Goal: Task Accomplishment & Management: Use online tool/utility

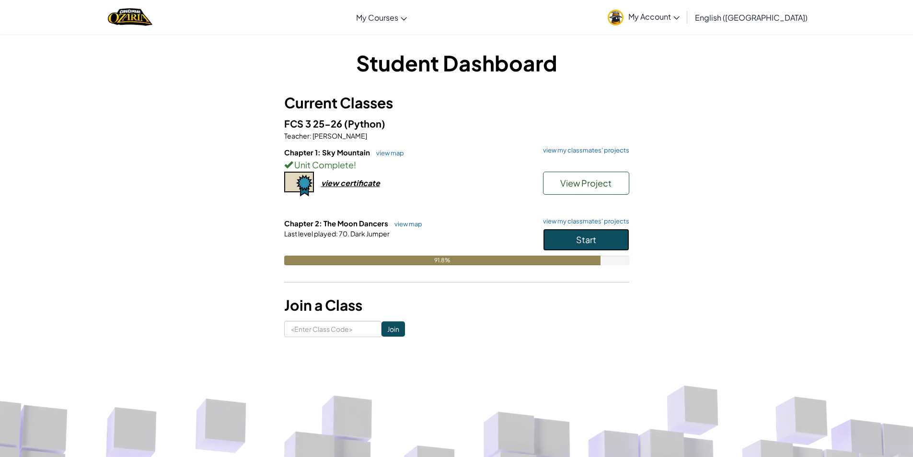
click at [568, 234] on button "Start" at bounding box center [586, 240] width 86 height 22
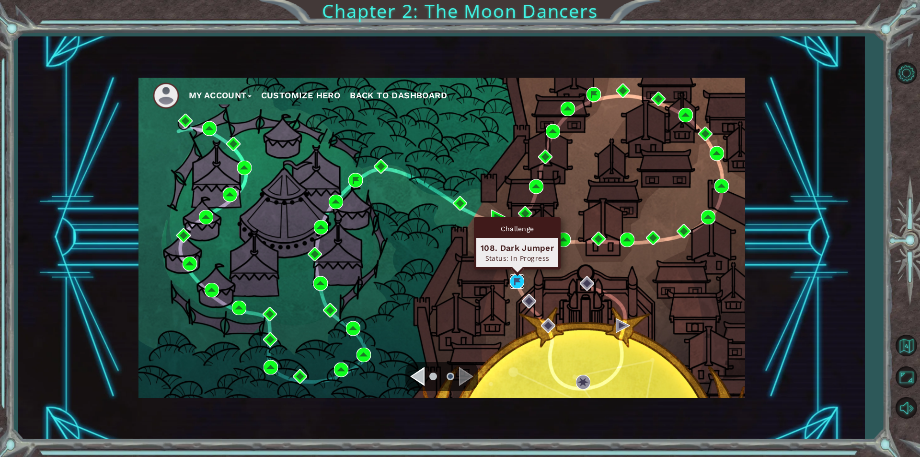
click at [519, 286] on img at bounding box center [517, 281] width 14 height 14
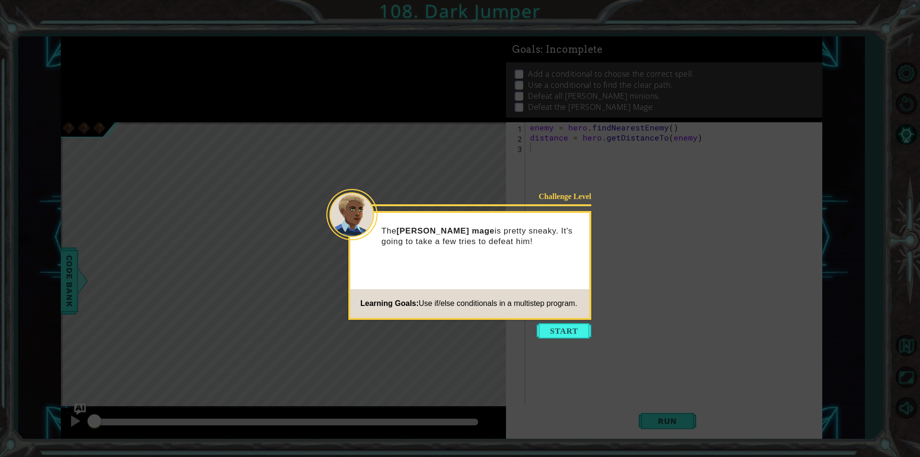
click at [574, 320] on icon at bounding box center [460, 228] width 920 height 457
click at [574, 335] on button "Start" at bounding box center [564, 330] width 55 height 15
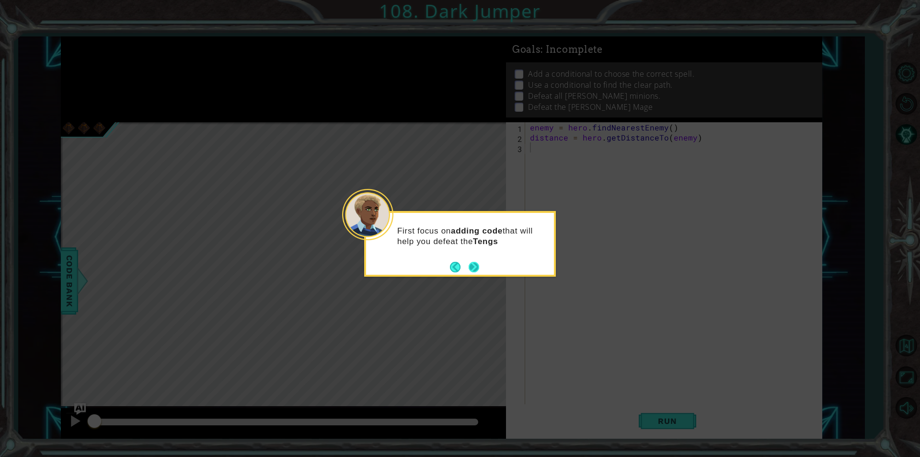
click at [470, 269] on button "Next" at bounding box center [474, 267] width 11 height 11
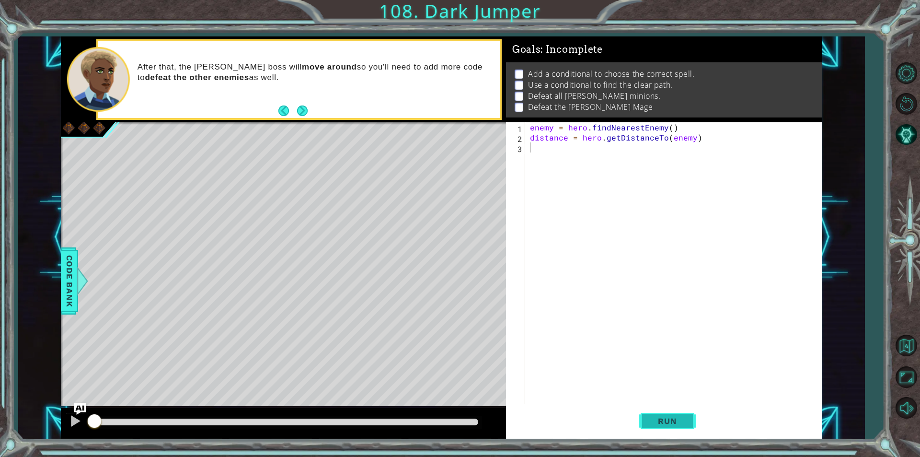
click at [685, 408] on button "Run" at bounding box center [668, 421] width 58 height 32
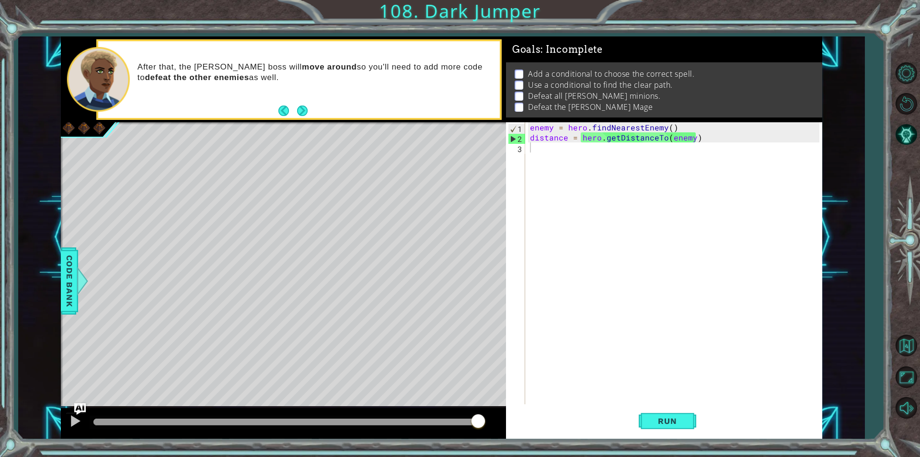
click at [413, 164] on div "Level Map" at bounding box center [282, 263] width 443 height 282
click at [620, 149] on div "enemy = hero . findNearestEnemy ( ) distance = hero . getDistanceTo ( enemy )" at bounding box center [676, 273] width 296 height 302
click at [302, 107] on button "Next" at bounding box center [302, 110] width 11 height 11
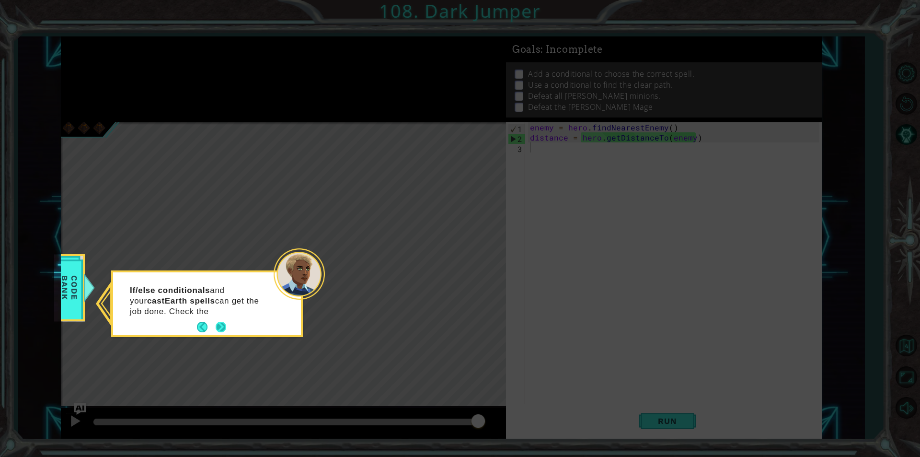
click at [221, 320] on footer at bounding box center [211, 327] width 29 height 14
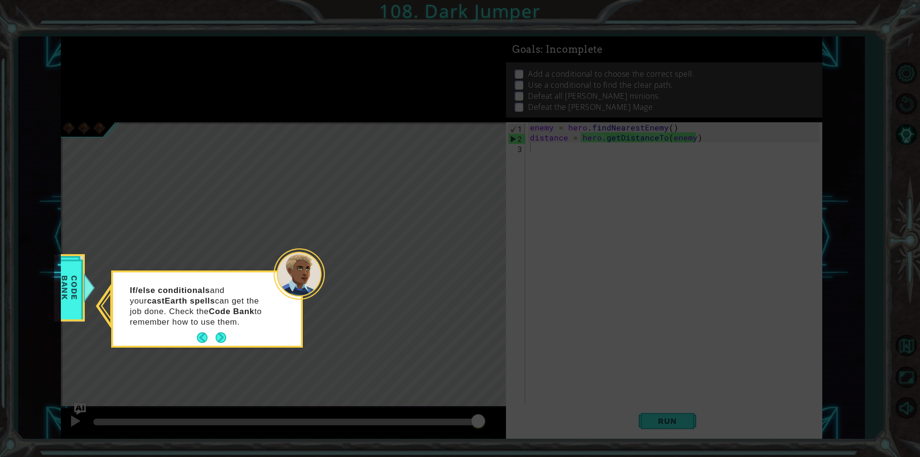
click at [225, 328] on div "If/else conditionals and your castEarth spells can get the job done. Check the …" at bounding box center [207, 310] width 188 height 69
click at [226, 335] on button "Next" at bounding box center [221, 337] width 11 height 11
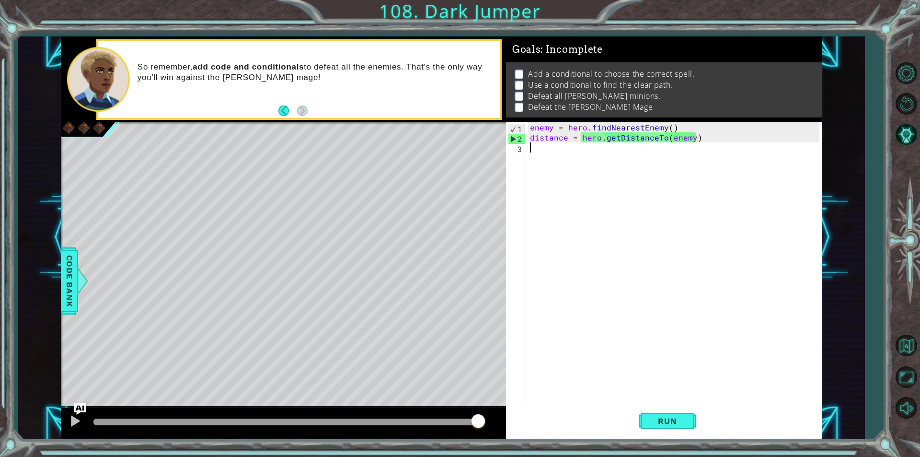
click at [604, 162] on div "enemy = hero . findNearestEnemy ( ) distance = hero . getDistanceTo ( enemy )" at bounding box center [676, 273] width 296 height 302
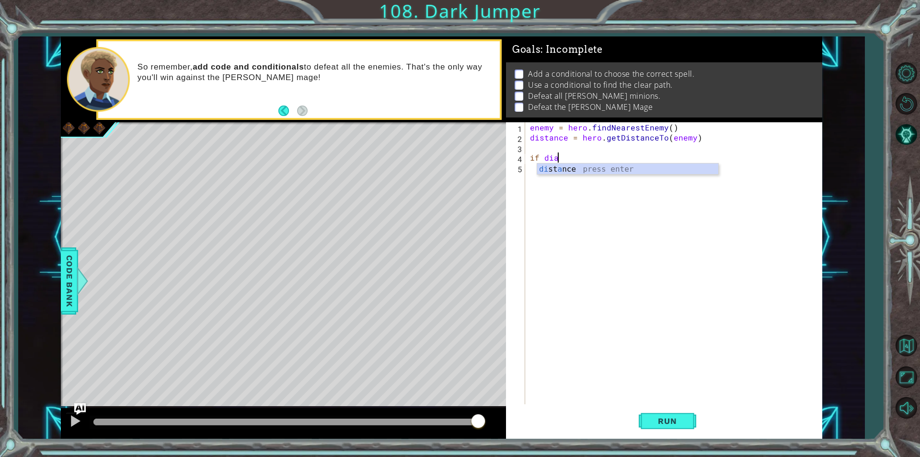
scroll to position [0, 1]
click at [601, 171] on div "di stance press enter hero.fin d NearestFr i end press enter" at bounding box center [627, 186] width 181 height 46
type textarea "if distance < 3"
click at [601, 161] on div "enemy = hero . findNearestEnemy ( ) distance = hero . getDistanceTo ( enemy ) i…" at bounding box center [676, 273] width 296 height 302
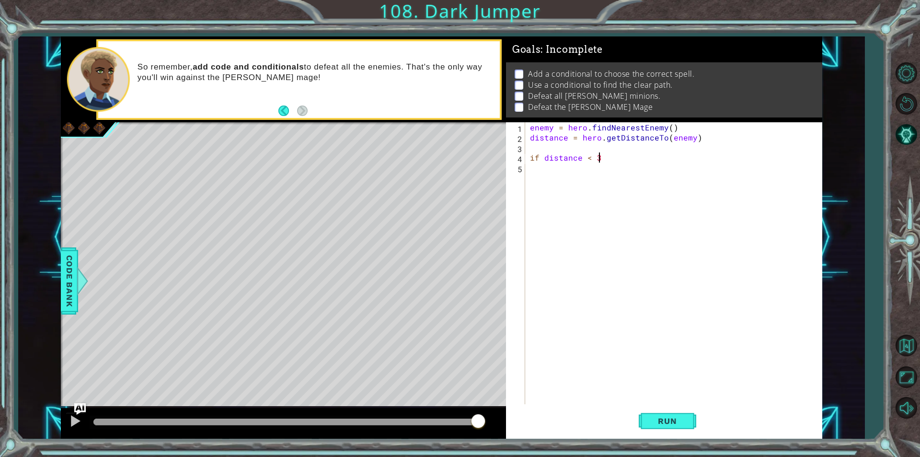
type textarea "if distance < 3:"
click at [553, 166] on div "enemy = hero . findNearestEnemy ( ) distance = hero . getDistanceTo ( enemy ) i…" at bounding box center [676, 273] width 296 height 302
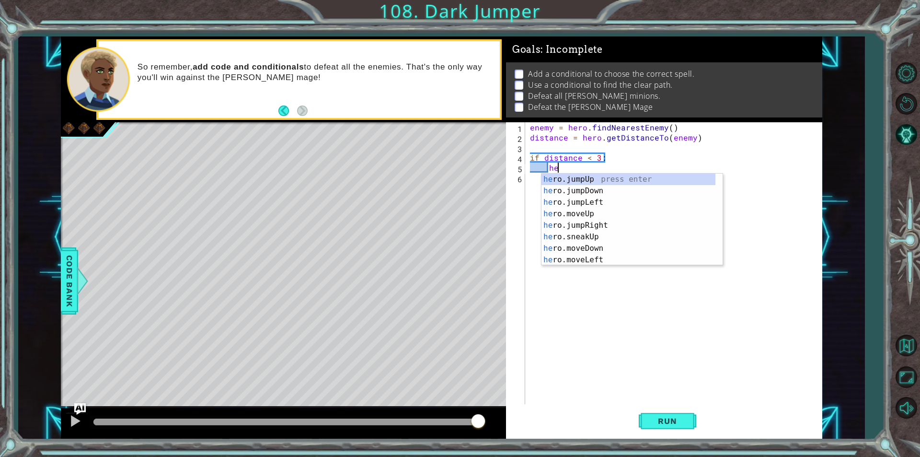
scroll to position [0, 1]
type textarea "hero"
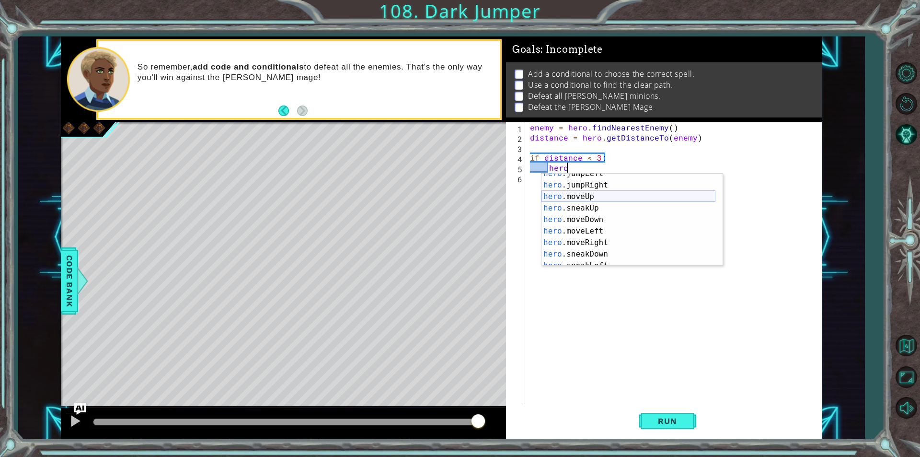
scroll to position [150, 0]
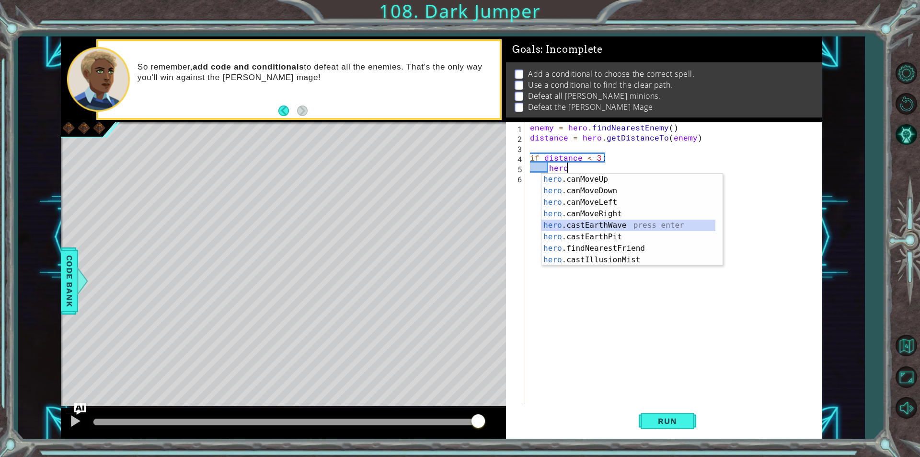
click at [601, 227] on div "hero .canMoveUp press enter hero .canMoveDown press enter hero .canMoveLeft pre…" at bounding box center [628, 230] width 174 height 115
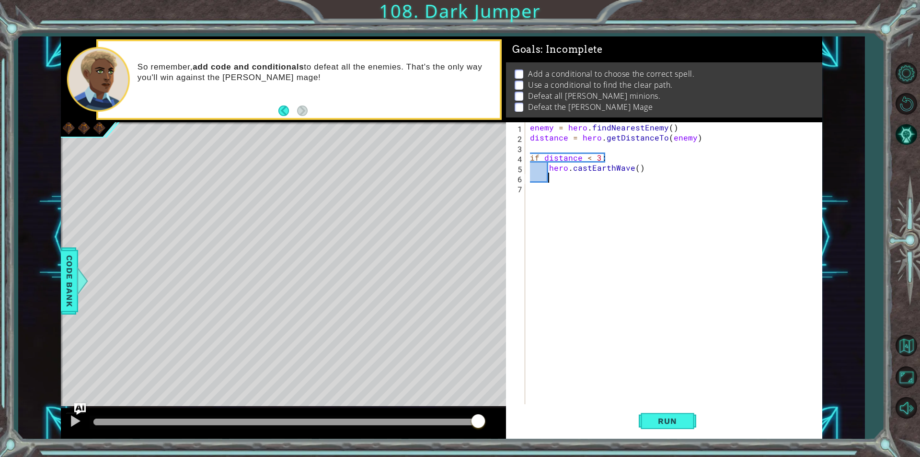
click at [588, 182] on div "enemy = hero . findNearestEnemy ( ) distance = hero . getDistanceTo ( enemy ) i…" at bounding box center [676, 273] width 296 height 302
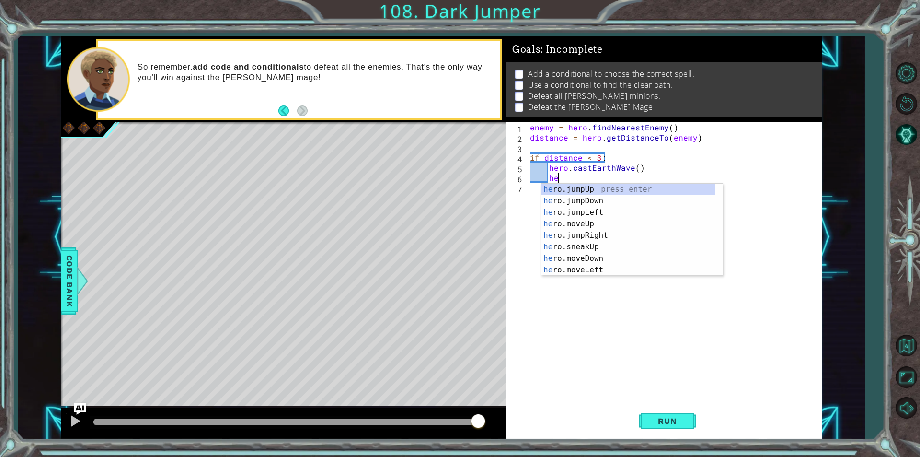
scroll to position [0, 1]
click at [583, 234] on div "hero .jumpUp press enter hero .jumpDown press enter hero .jumpLeft press enter …" at bounding box center [628, 241] width 174 height 115
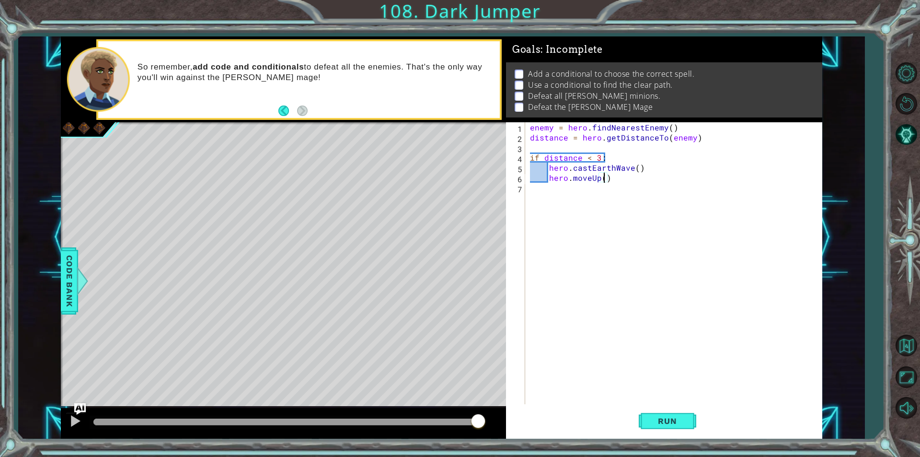
type textarea "hero.moveUp(2)"
click at [548, 200] on div "enemy = hero . findNearestEnemy ( ) distance = hero . getDistanceTo ( enemy ) i…" at bounding box center [676, 273] width 296 height 302
type textarea "else:"
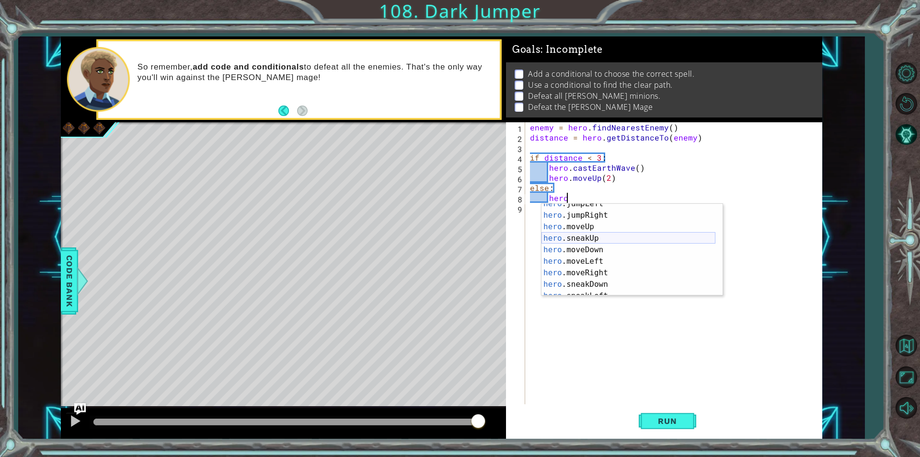
scroll to position [150, 0]
click at [595, 268] on div "hero .canMoveUp press enter hero .canMoveDown press enter hero .canMoveLeft pre…" at bounding box center [628, 261] width 174 height 115
type textarea "hero.castEarthPit(enemy)"
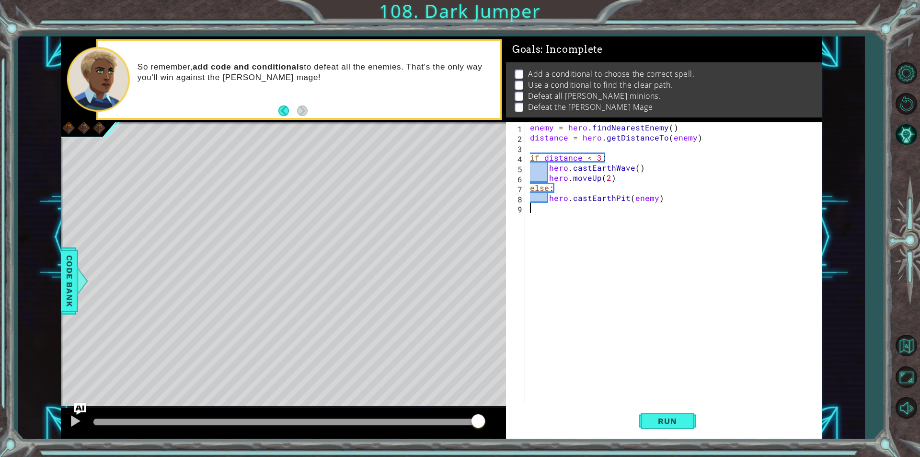
click at [580, 211] on div "enemy = hero . findNearestEnemy ( ) distance = hero . getDistanceTo ( enemy ) i…" at bounding box center [676, 273] width 296 height 302
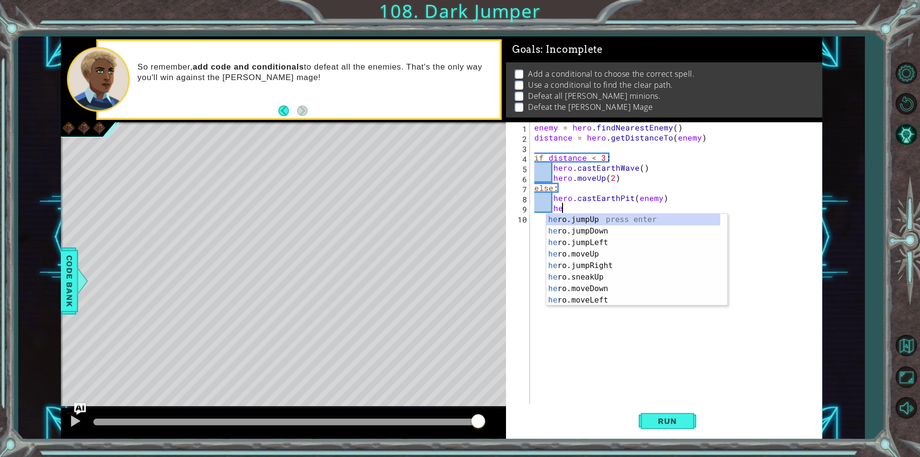
scroll to position [0, 1]
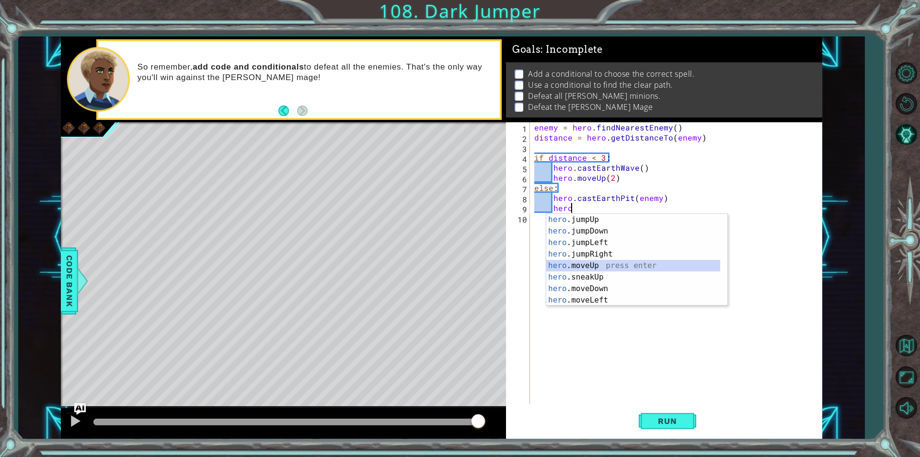
click at [595, 265] on div "hero .jumpUp press enter hero .jumpDown press enter hero .jumpLeft press enter …" at bounding box center [633, 271] width 174 height 115
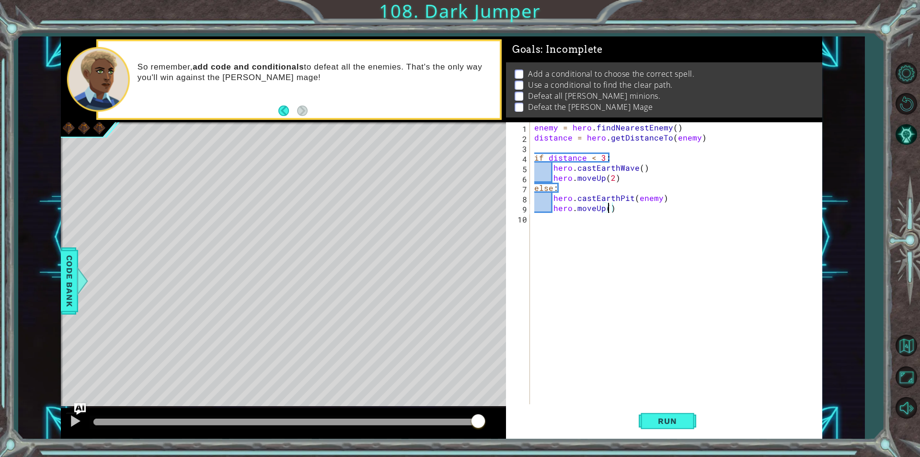
scroll to position [0, 4]
type textarea "hero.moveUp(2)"
drag, startPoint x: 657, startPoint y: 415, endPoint x: 657, endPoint y: 410, distance: 5.8
click at [657, 411] on button "Run" at bounding box center [668, 421] width 58 height 32
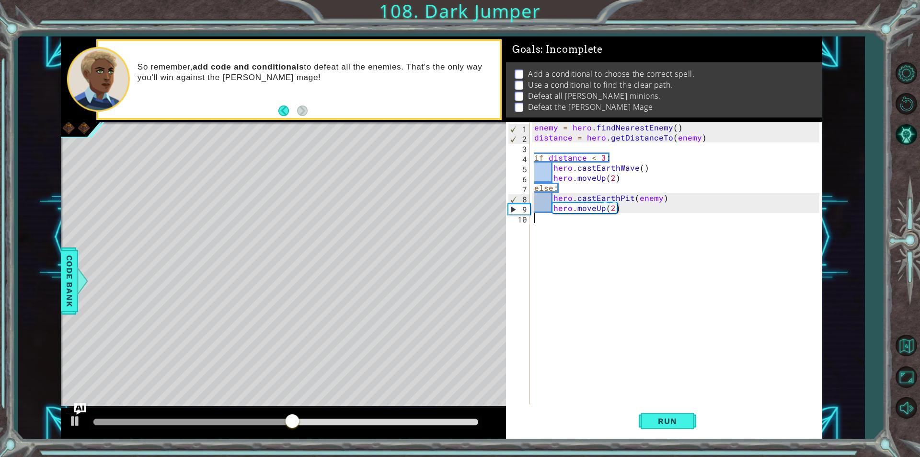
click at [581, 227] on div "enemy = hero . findNearestEnemy ( ) distance = hero . getDistanceTo ( enemy ) i…" at bounding box center [678, 273] width 292 height 302
click at [233, 226] on div "Level Map" at bounding box center [282, 263] width 443 height 282
click at [555, 227] on div "enemy = hero . findNearestEnemy ( ) distance = hero . getDistanceTo ( enemy ) i…" at bounding box center [678, 273] width 292 height 302
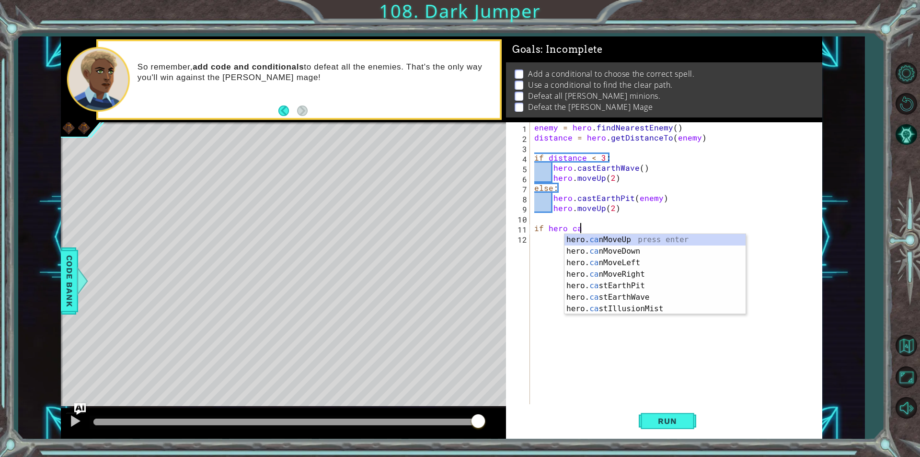
scroll to position [0, 2]
click at [675, 238] on div "hero. can MoveUp press enter hero. can MoveDown press enter hero. can MoveLeft …" at bounding box center [654, 274] width 181 height 81
type textarea "if hero.canMoveUp()"
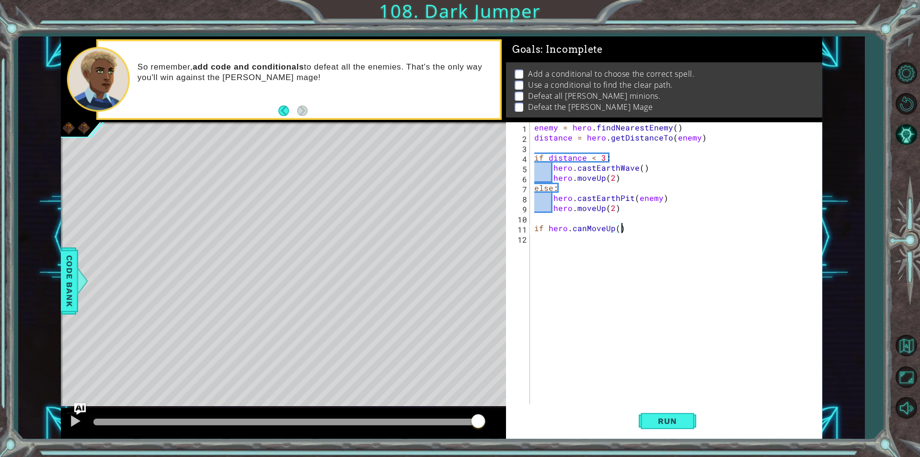
click at [600, 243] on div "enemy = hero . findNearestEnemy ( ) distance = hero . getDistanceTo ( enemy ) i…" at bounding box center [678, 273] width 292 height 302
click at [624, 230] on div "enemy = hero . findNearestEnemy ( ) distance = hero . getDistanceTo ( enemy ) i…" at bounding box center [678, 273] width 292 height 302
type textarea "if hero.canMoveUp():"
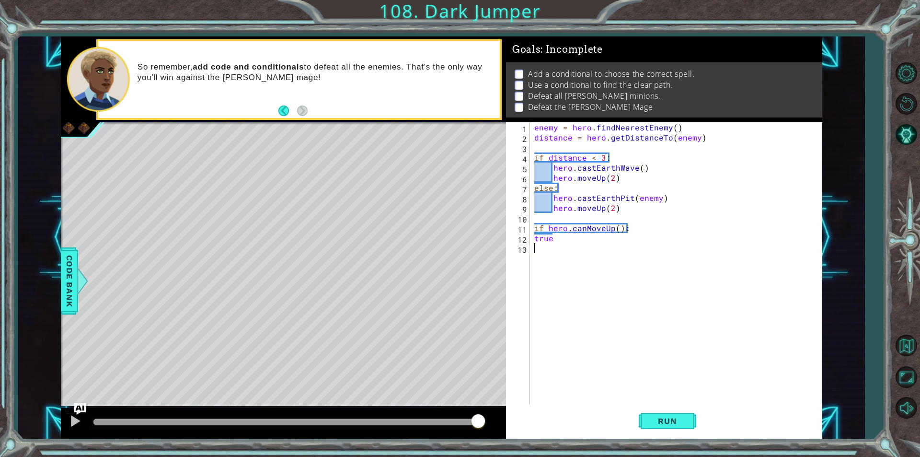
click at [578, 257] on div "enemy = hero . findNearestEnemy ( ) distance = hero . getDistanceTo ( enemy ) i…" at bounding box center [678, 273] width 292 height 302
click at [558, 240] on div "enemy = hero . findNearestEnemy ( ) distance = hero . getDistanceTo ( enemy ) i…" at bounding box center [678, 273] width 292 height 302
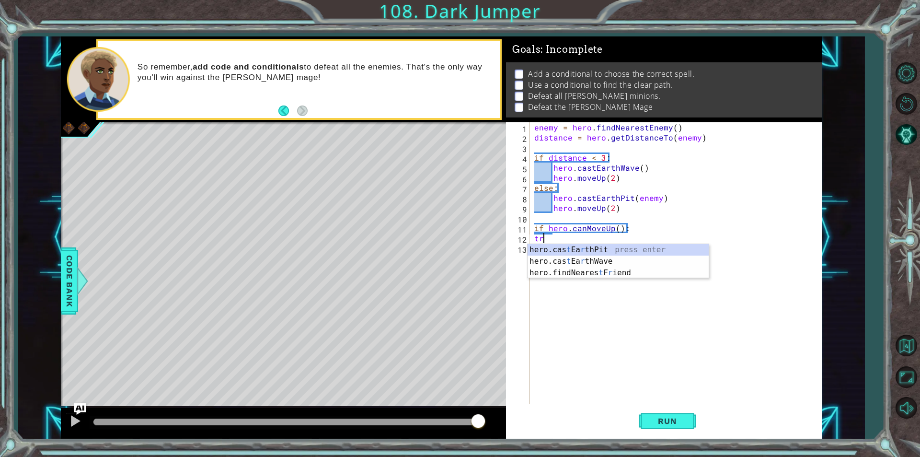
type textarea "t"
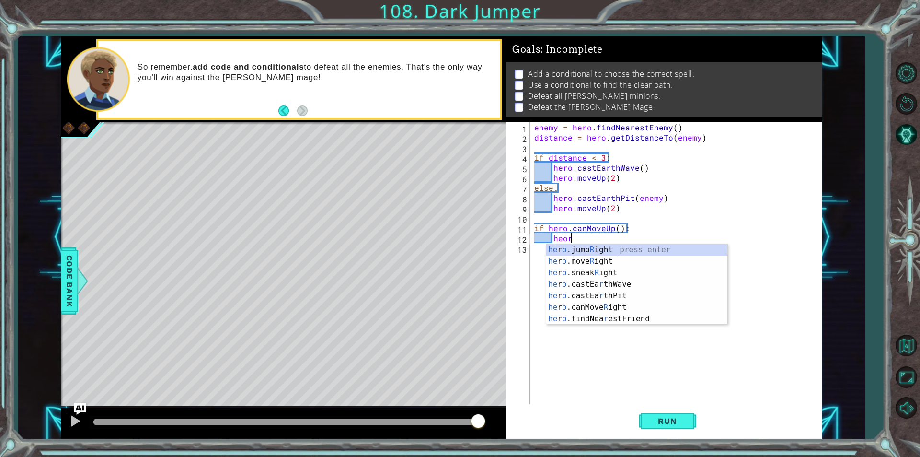
scroll to position [0, 1]
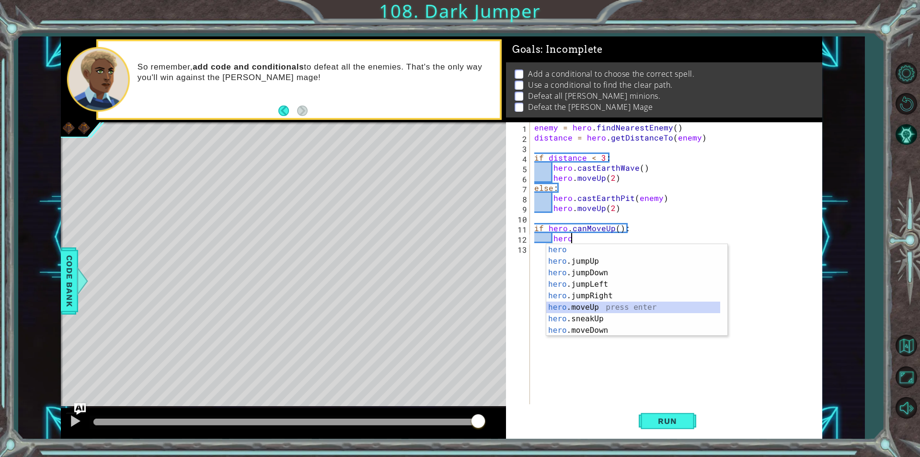
click at [595, 308] on div "hero press enter hero .jumpUp press enter hero .jumpDown press enter hero .jump…" at bounding box center [633, 301] width 174 height 115
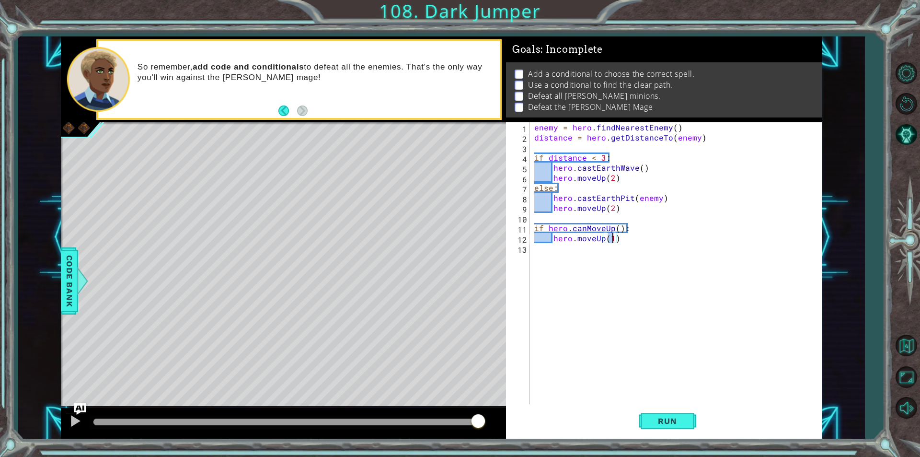
type textarea "hero.moveUp(2)"
click at [548, 253] on div "enemy = hero . findNearestEnemy ( ) distance = hero . getDistanceTo ( enemy ) i…" at bounding box center [678, 273] width 292 height 302
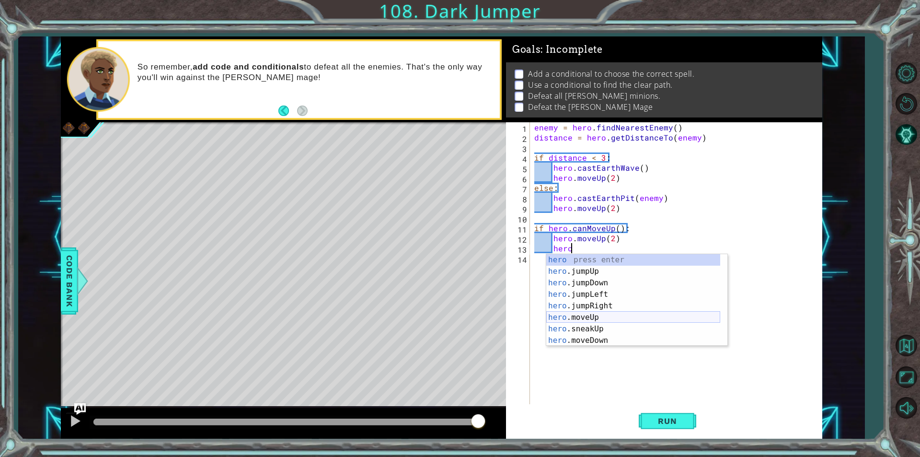
scroll to position [29, 0]
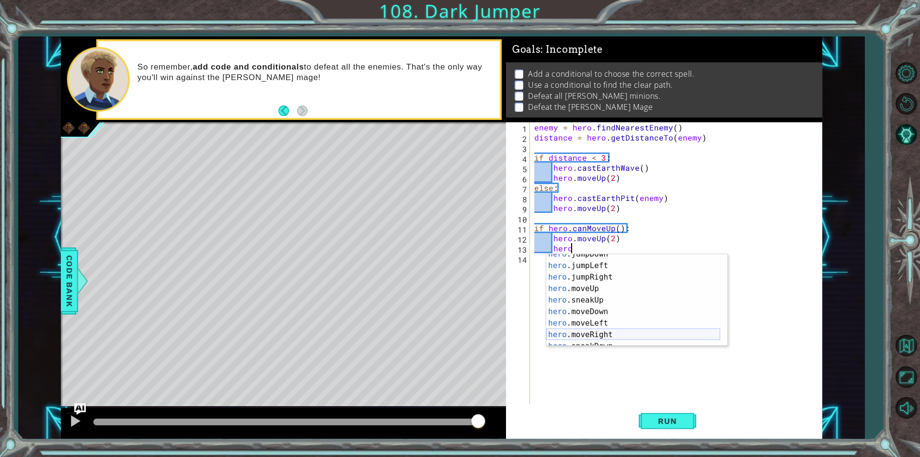
click at [587, 334] on div "hero .jumpDown press enter hero .jumpLeft press enter hero .jumpRight press ent…" at bounding box center [633, 305] width 174 height 115
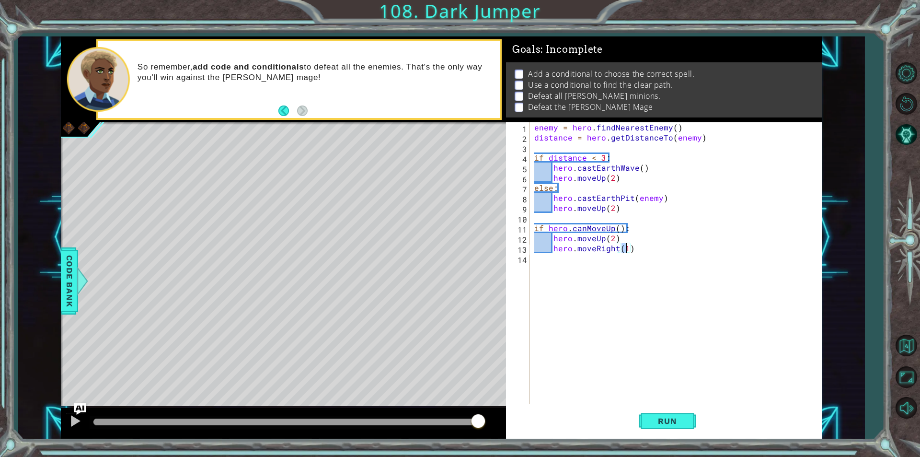
type textarea "hero.moveRight(2)"
click at [569, 264] on div "enemy = hero . findNearestEnemy ( ) distance = hero . getDistanceTo ( enemy ) i…" at bounding box center [678, 273] width 292 height 302
type textarea "else:"
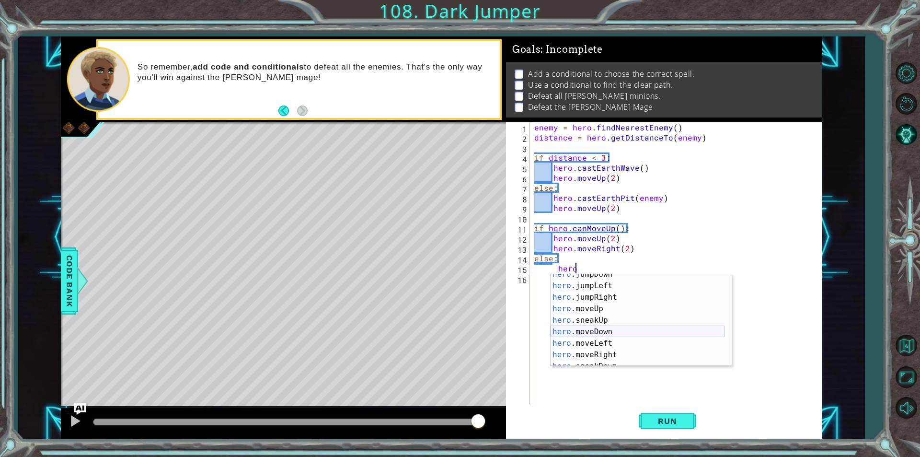
scroll to position [29, 0]
click at [597, 358] on div "hero .jumpDown press enter hero .jumpLeft press enter hero .jumpRight press ent…" at bounding box center [638, 325] width 174 height 115
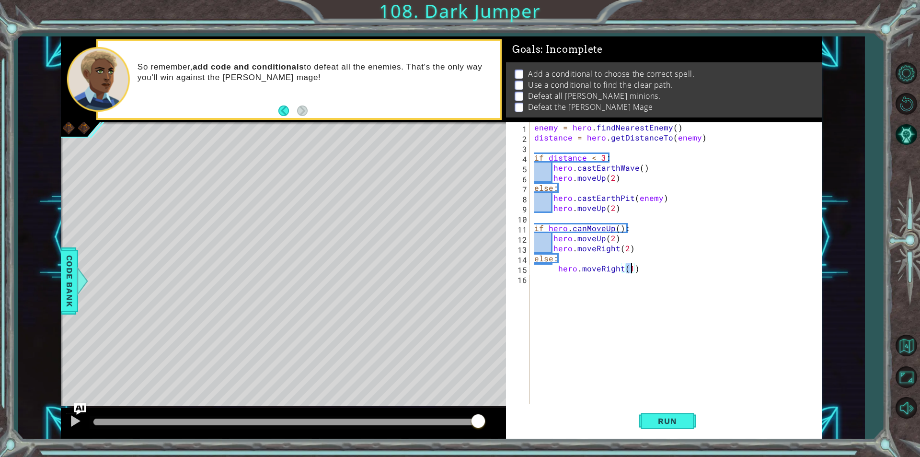
type textarea "hero.moveRight(2)"
click at [556, 271] on div "enemy = hero . findNearestEnemy ( ) distance = hero . getDistanceTo ( enemy ) i…" at bounding box center [678, 273] width 292 height 302
type textarea "hero.moveRight(2)"
click at [578, 277] on div "enemy = hero . findNearestEnemy ( ) distance = hero . getDistanceTo ( enemy ) i…" at bounding box center [678, 273] width 292 height 302
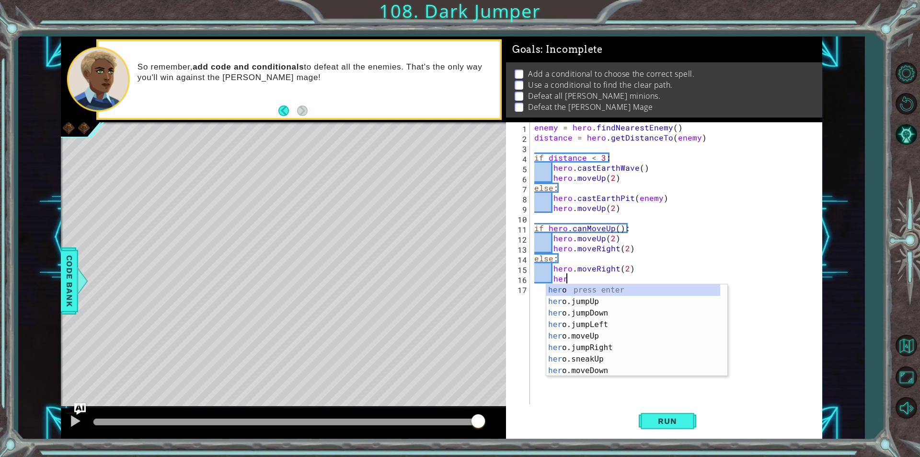
scroll to position [0, 1]
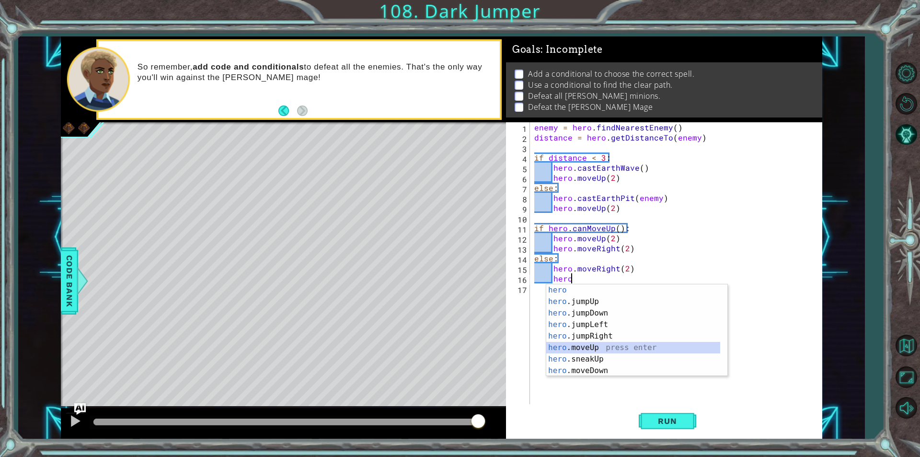
click at [596, 345] on div "hero press enter hero .jumpUp press enter hero .jumpDown press enter hero .jump…" at bounding box center [633, 341] width 174 height 115
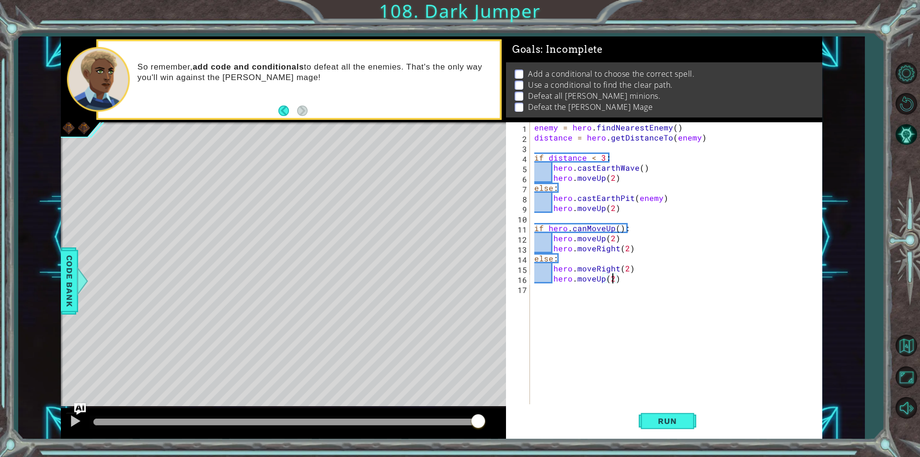
scroll to position [0, 4]
type textarea "hero.moveUp(2)"
click at [663, 419] on span "Run" at bounding box center [667, 421] width 38 height 10
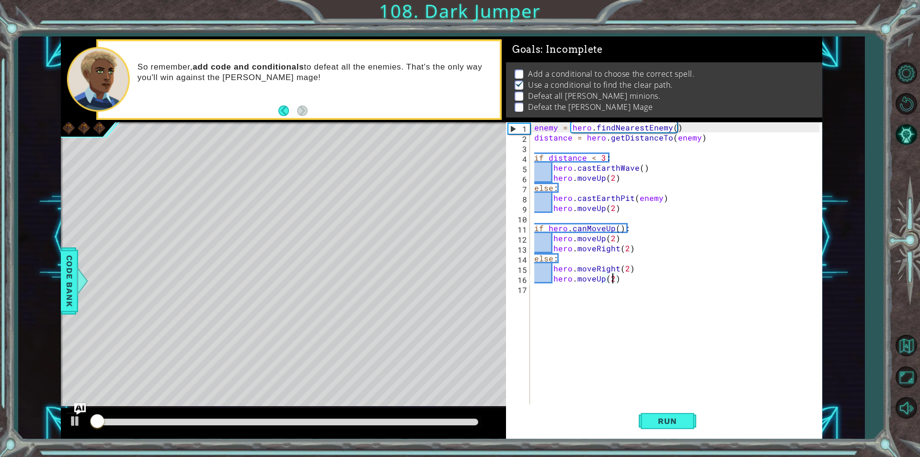
scroll to position [4, 0]
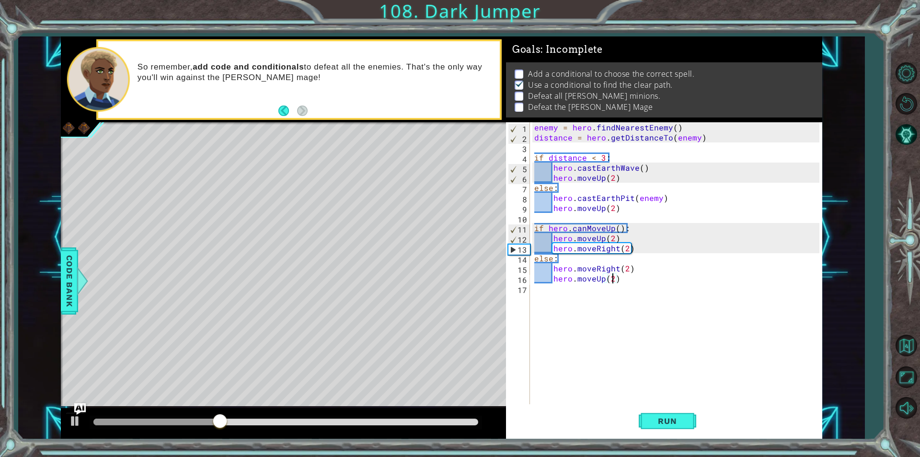
click at [642, 283] on div "enemy = hero . findNearestEnemy ( ) distance = hero . getDistanceTo ( enemy ) i…" at bounding box center [678, 273] width 292 height 302
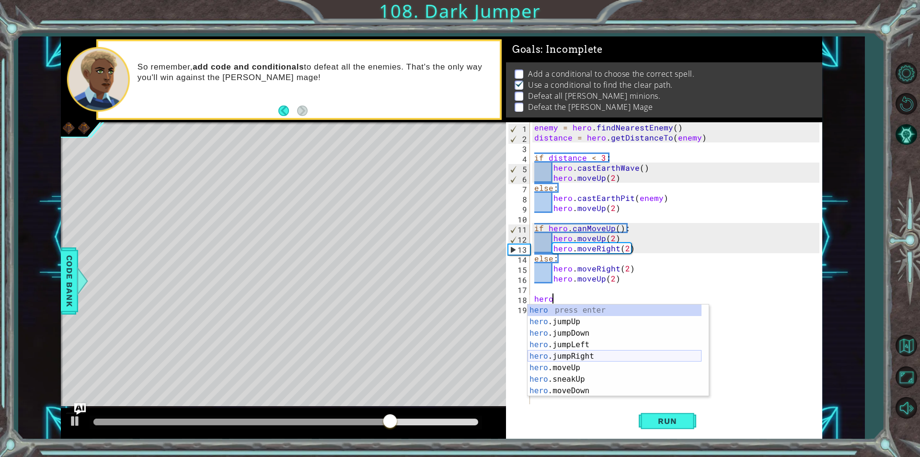
scroll to position [58, 0]
click at [573, 310] on div "hero .moveUp press enter hero .sneakUp press enter hero .moveDown press enter h…" at bounding box center [615, 361] width 174 height 115
type textarea "hero.moveUp(1)"
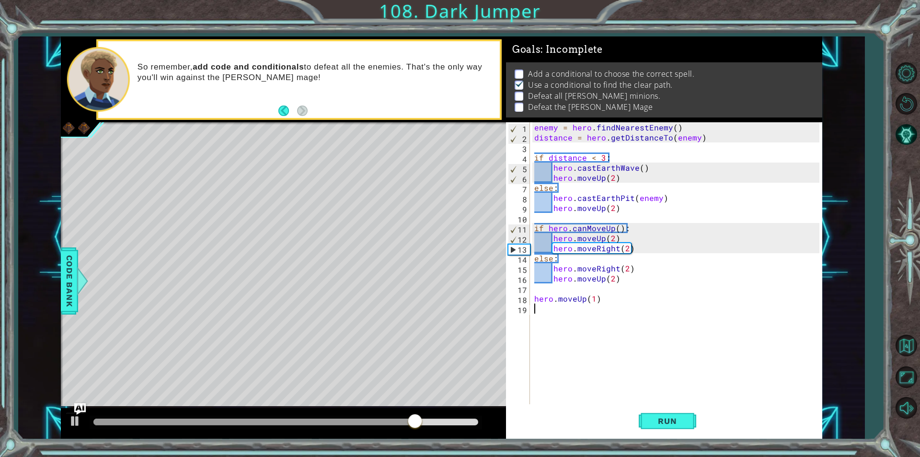
click at [557, 311] on div "enemy = hero . findNearestEnemy ( ) distance = hero . getDistanceTo ( enemy ) i…" at bounding box center [678, 273] width 292 height 302
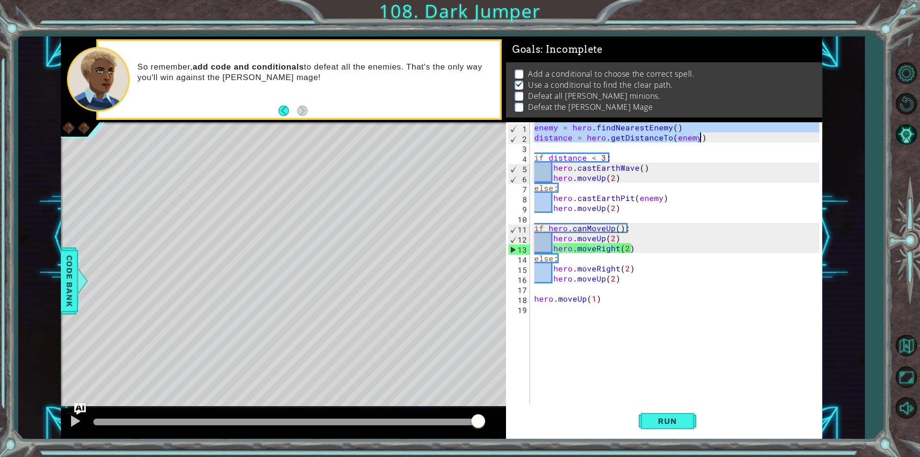
drag, startPoint x: 535, startPoint y: 129, endPoint x: 702, endPoint y: 137, distance: 166.5
click at [702, 137] on div "enemy = hero . findNearestEnemy ( ) distance = hero . getDistanceTo ( enemy ) i…" at bounding box center [678, 273] width 292 height 302
type textarea "enemy = hero.findNearestEnemy() distance = hero.getDistanceTo(enemy)"
click at [577, 316] on div "enemy = hero . findNearestEnemy ( ) distance = hero . getDistanceTo ( enemy ) i…" at bounding box center [678, 273] width 292 height 302
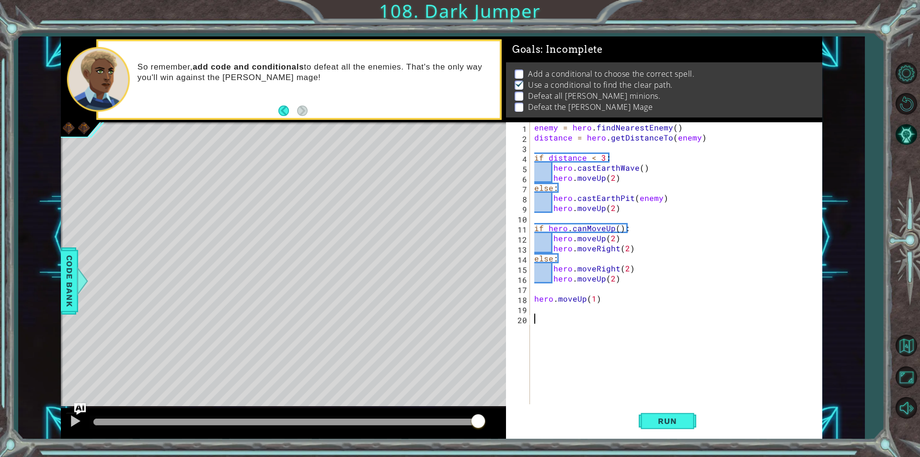
paste textarea "distance = hero.getDistanceTo(enemy)"
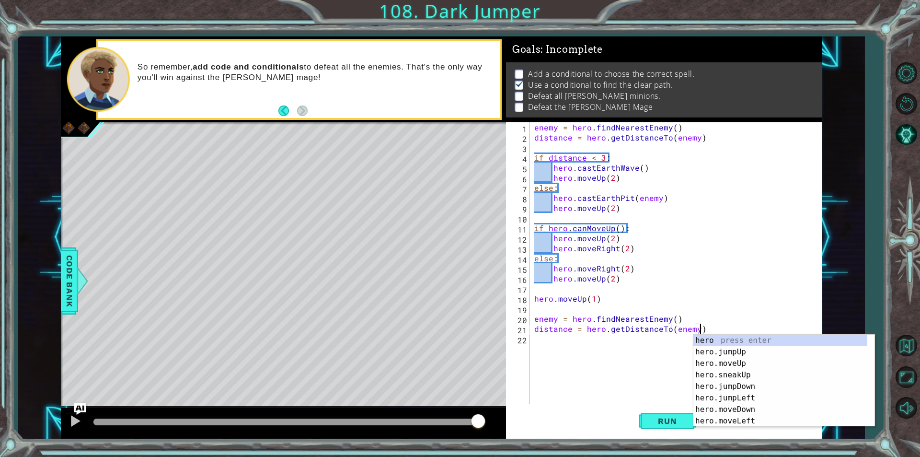
click at [708, 318] on div "enemy = hero . findNearestEnemy ( ) distance = hero . getDistanceTo ( enemy ) i…" at bounding box center [678, 273] width 292 height 302
type textarea "enemy = hero.findNearestEnemy()"
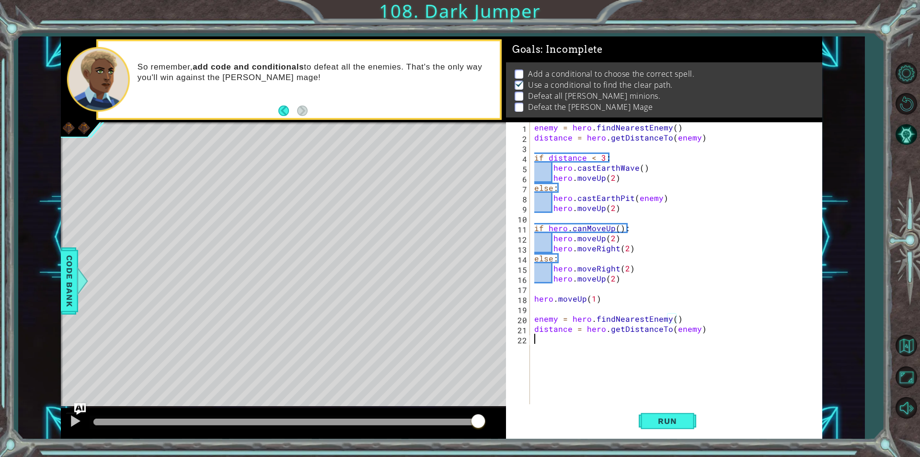
click at [568, 337] on div "enemy = hero . findNearestEnemy ( ) distance = hero . getDistanceTo ( enemy ) i…" at bounding box center [678, 273] width 292 height 302
type textarea "if distance is < 4"
click at [616, 349] on div "enemy = hero . findNearestEnemy ( ) distance = hero . getDistanceTo ( enemy ) i…" at bounding box center [678, 273] width 292 height 302
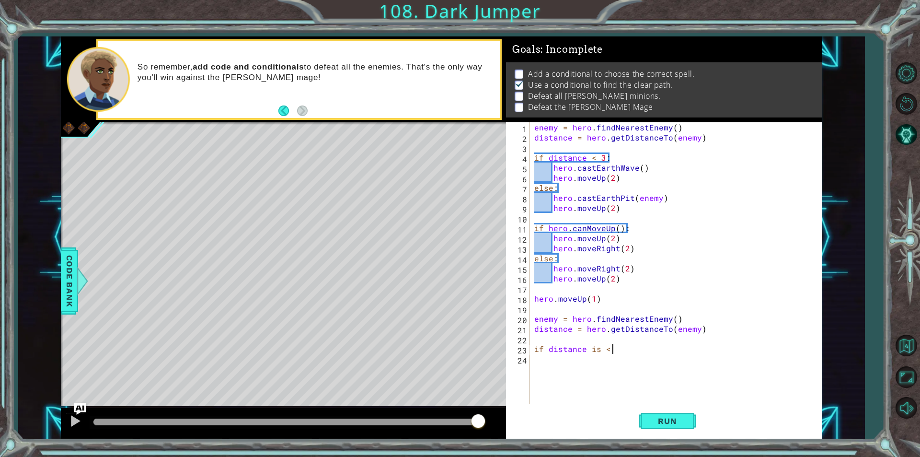
type textarea "if distance is < 3"
click at [551, 360] on div "enemy = hero . findNearestEnemy ( ) distance = hero . getDistanceTo ( enemy ) i…" at bounding box center [678, 273] width 292 height 302
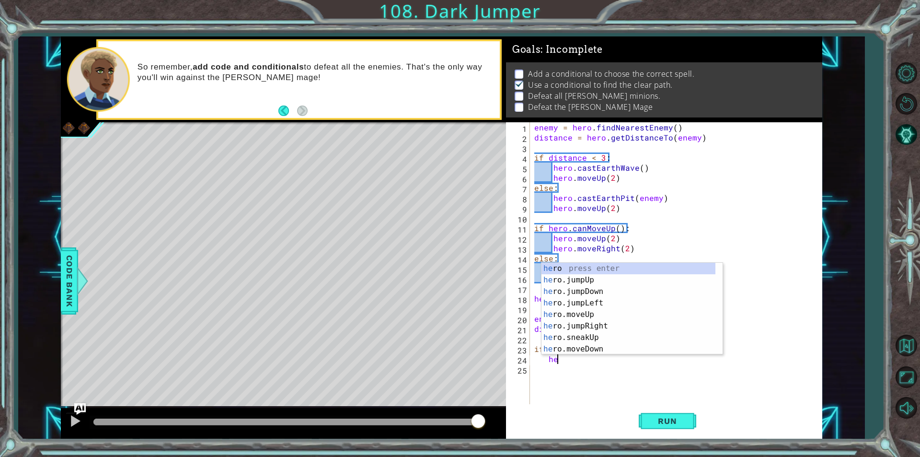
type textarea "hero"
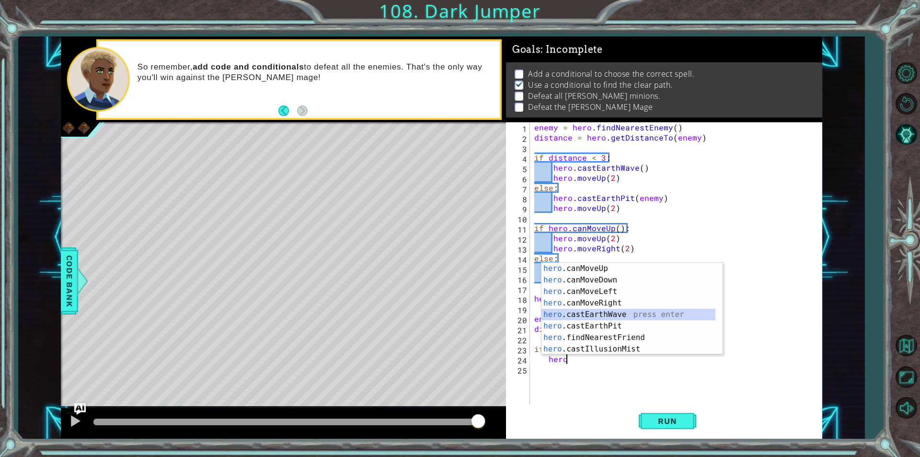
click at [604, 313] on div "hero .canMoveUp press enter hero .canMoveDown press enter hero .canMoveLeft pre…" at bounding box center [628, 320] width 174 height 115
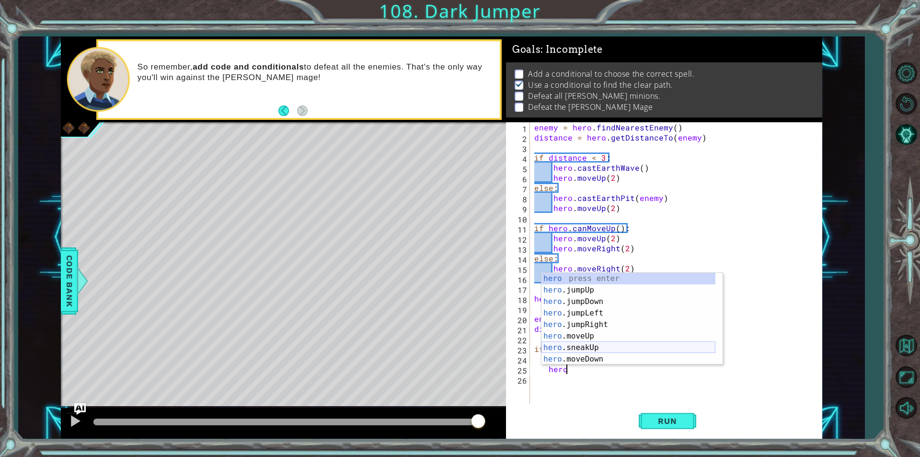
scroll to position [86, 0]
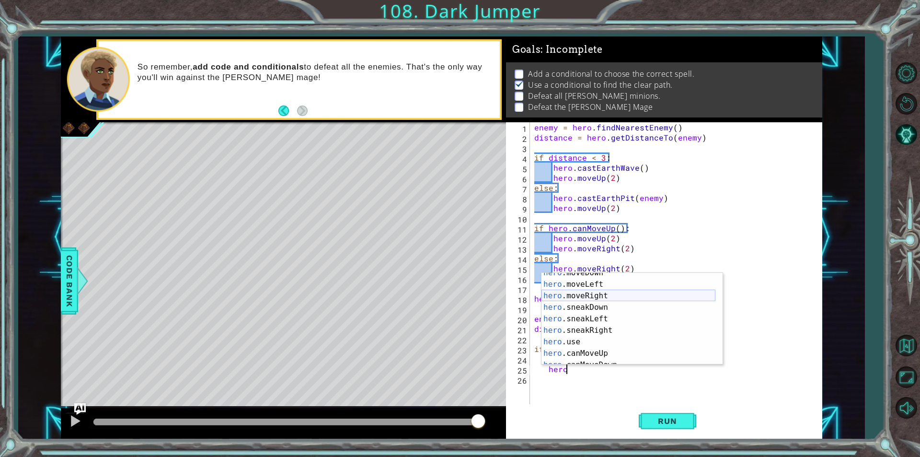
click at [589, 301] on div "hero .moveDown press enter hero .moveLeft press enter hero .moveRight press ent…" at bounding box center [628, 324] width 174 height 115
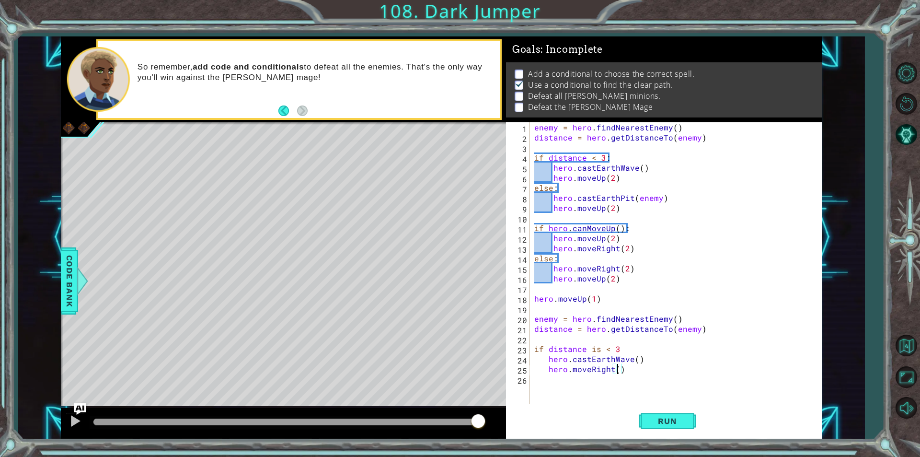
type textarea "hero.moveRight(2)"
click at [561, 380] on div "enemy = hero . findNearestEnemy ( ) distance = hero . getDistanceTo ( enemy ) i…" at bounding box center [678, 273] width 292 height 302
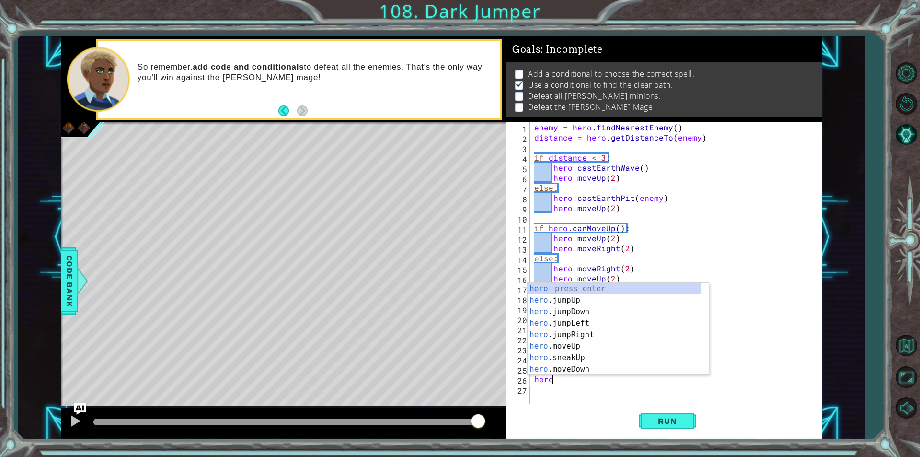
scroll to position [0, 0]
click at [579, 368] on div "hero press enter hero .jumpUp press enter hero .jumpDown press enter hero .jump…" at bounding box center [615, 340] width 174 height 115
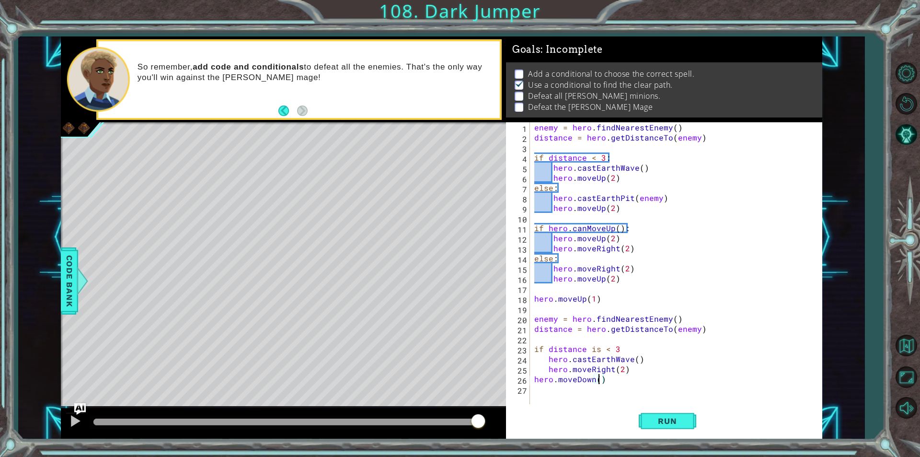
scroll to position [0, 4]
click at [531, 380] on div "hero.moveDown(2) 1 2 3 4 5 6 7 8 9 10 11 12 13 14 15 16 17 18 19 20 21 22 23 24…" at bounding box center [662, 263] width 313 height 282
click at [535, 380] on div "enemy = hero . findNearestEnemy ( ) distance = hero . getDistanceTo ( enemy ) i…" at bounding box center [678, 273] width 292 height 302
type textarea "hero.moveDown(2)"
click at [554, 389] on div "enemy = hero . findNearestEnemy ( ) distance = hero . getDistanceTo ( enemy ) i…" at bounding box center [678, 273] width 292 height 302
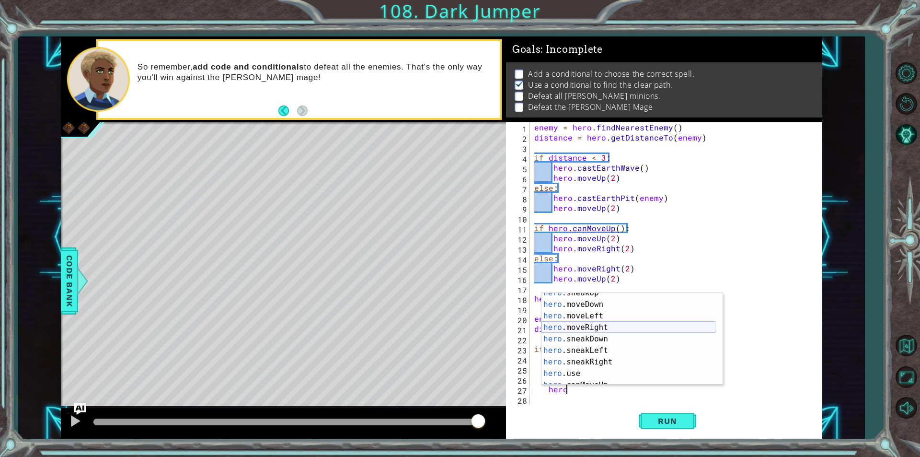
scroll to position [75, 0]
click at [602, 324] on div "hero .sneakUp press enter hero .moveDown press enter hero .moveLeft press enter…" at bounding box center [628, 344] width 174 height 115
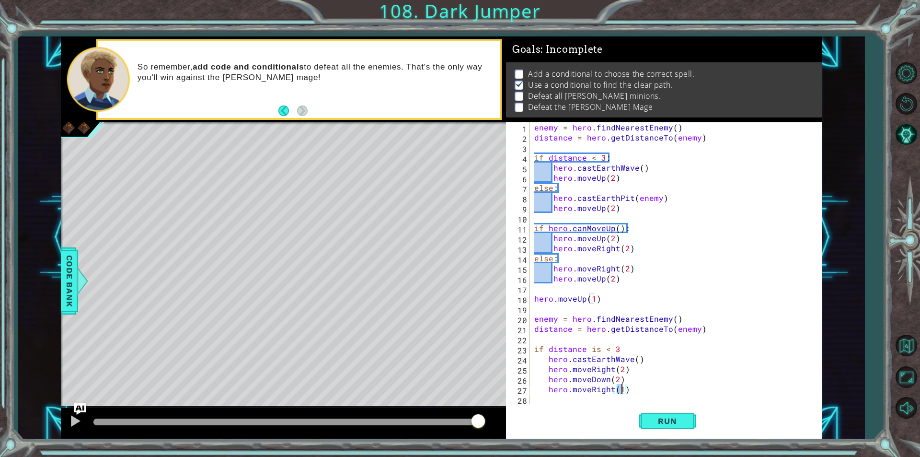
type textarea "hero.moveRight(2)"
click at [553, 398] on div "enemy = hero . findNearestEnemy ( ) distance = hero . getDistanceTo ( enemy ) i…" at bounding box center [678, 273] width 292 height 302
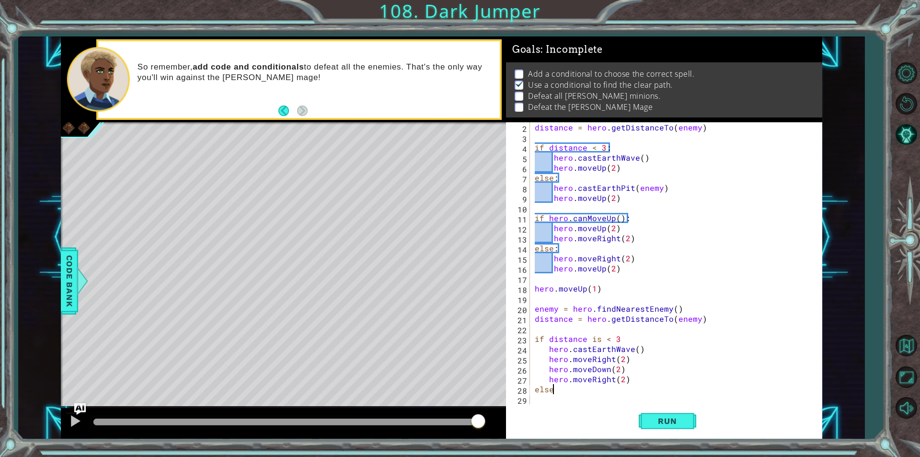
scroll to position [0, 0]
type textarea "else:"
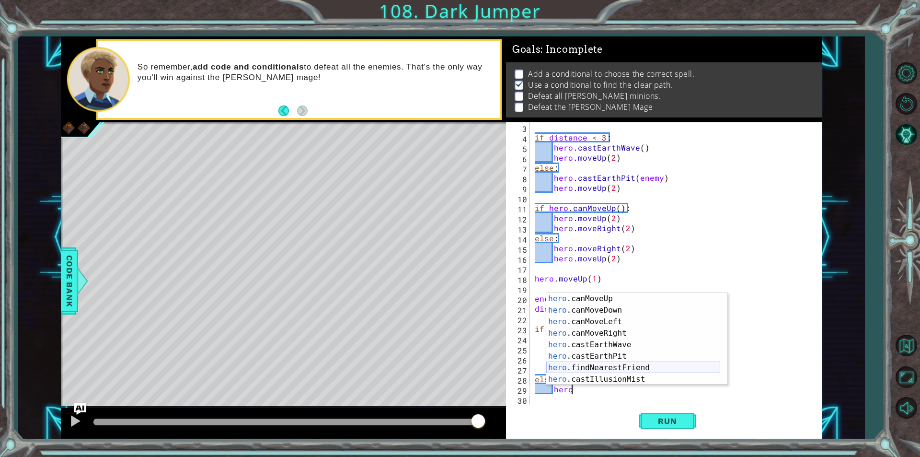
scroll to position [161, 0]
click at [611, 356] on div "hero .canMoveUp press enter hero .canMoveDown press enter hero .canMoveLeft pre…" at bounding box center [633, 350] width 174 height 115
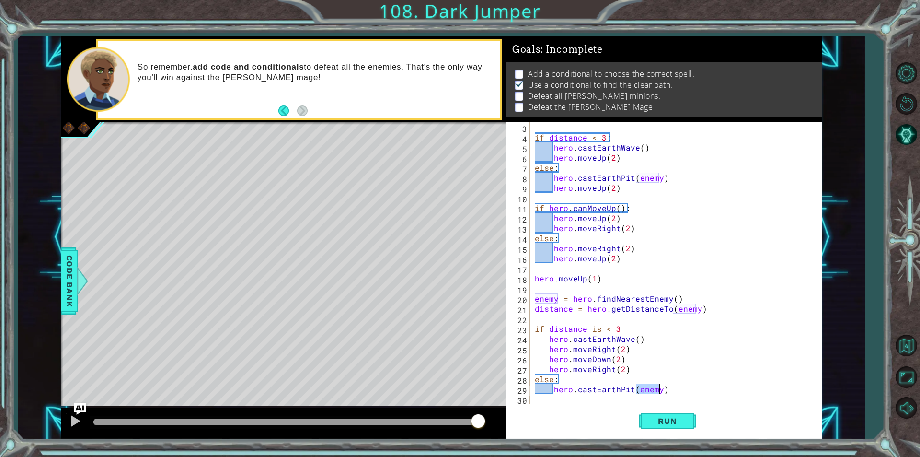
type textarea "hero.castEarthPit(enemy)"
click at [566, 397] on div "if distance < 3 : hero . castEarthWave ( ) hero . moveUp ( 2 ) else : hero . ca…" at bounding box center [675, 273] width 284 height 302
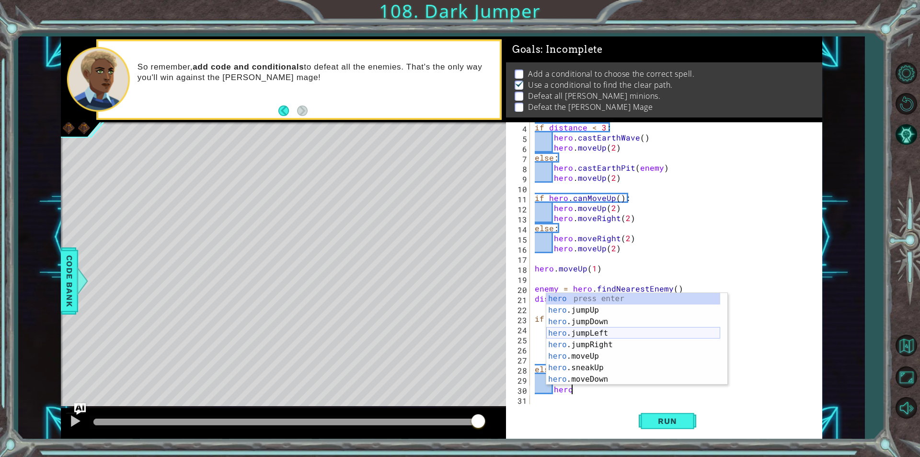
scroll to position [86, 0]
click at [612, 319] on div "hero .moveDown press enter hero .moveLeft press enter hero .moveRight press ent…" at bounding box center [633, 344] width 174 height 115
type textarea "hero.moveRight(1)"
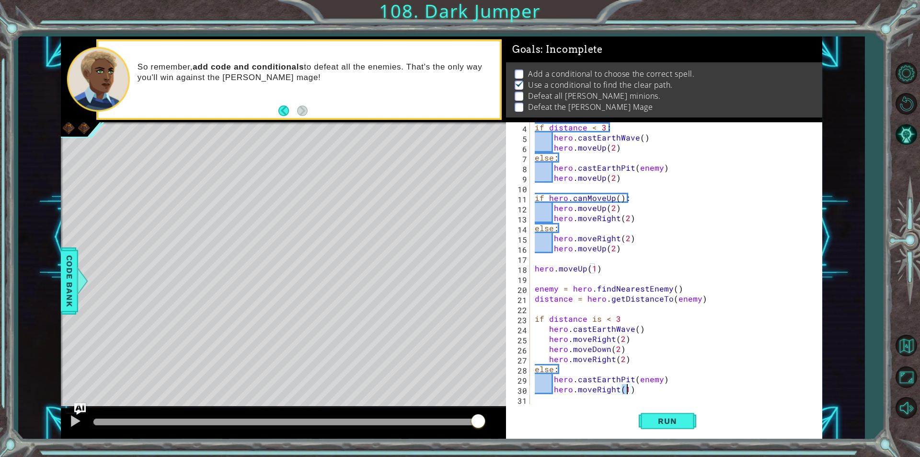
click at [582, 397] on div "if distance < 3 : hero . castEarthWave ( ) hero . moveUp ( 2 ) else : hero . ca…" at bounding box center [675, 273] width 284 height 302
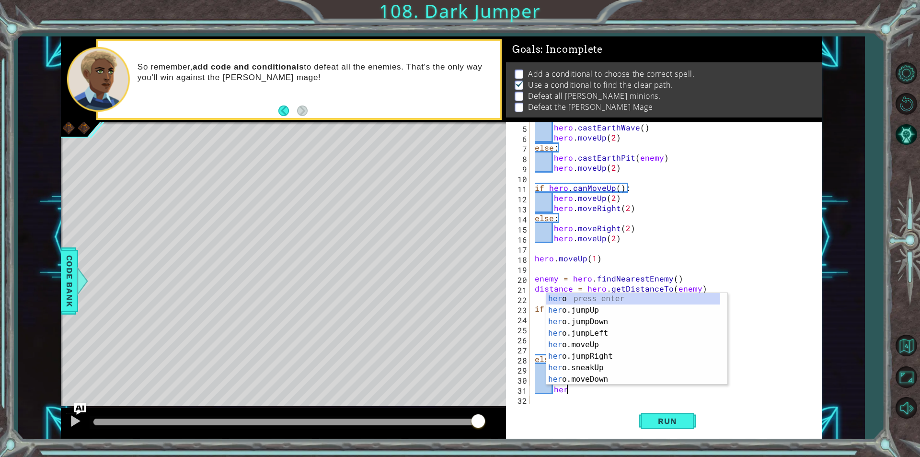
scroll to position [0, 1]
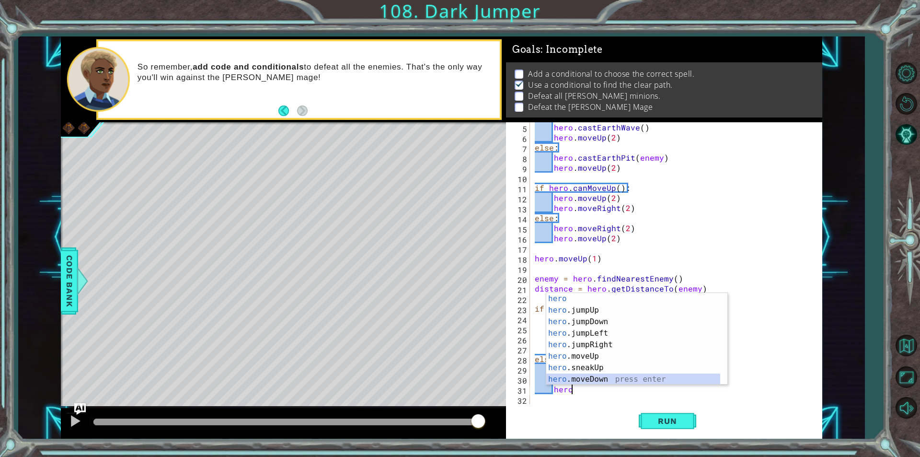
click at [586, 383] on div "hero press enter hero .jumpUp press enter hero .jumpDown press enter hero .jump…" at bounding box center [633, 350] width 174 height 115
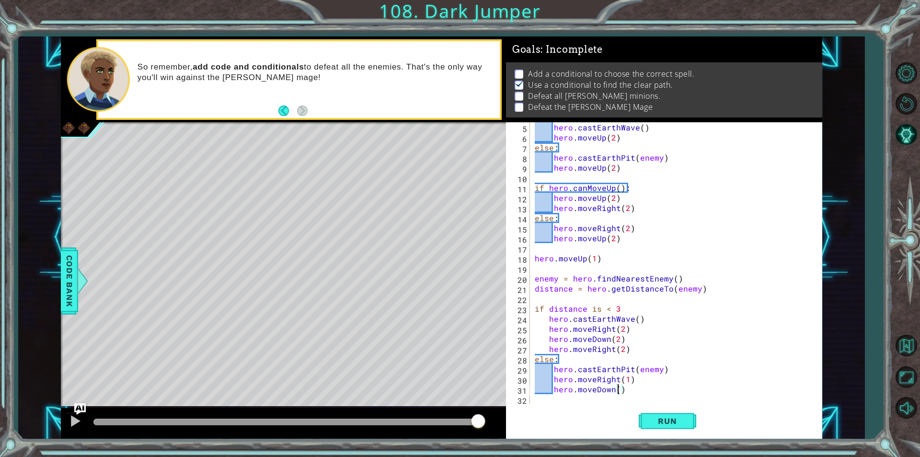
scroll to position [0, 5]
click at [627, 382] on div "hero . castEarthWave ( ) hero . moveUp ( 2 ) else : hero . castEarthPit ( enemy…" at bounding box center [675, 273] width 284 height 302
type textarea "hero.moveRight(2)"
click at [568, 397] on div "hero . castEarthWave ( ) hero . moveUp ( 2 ) else : hero . castEarthPit ( enemy…" at bounding box center [675, 273] width 284 height 302
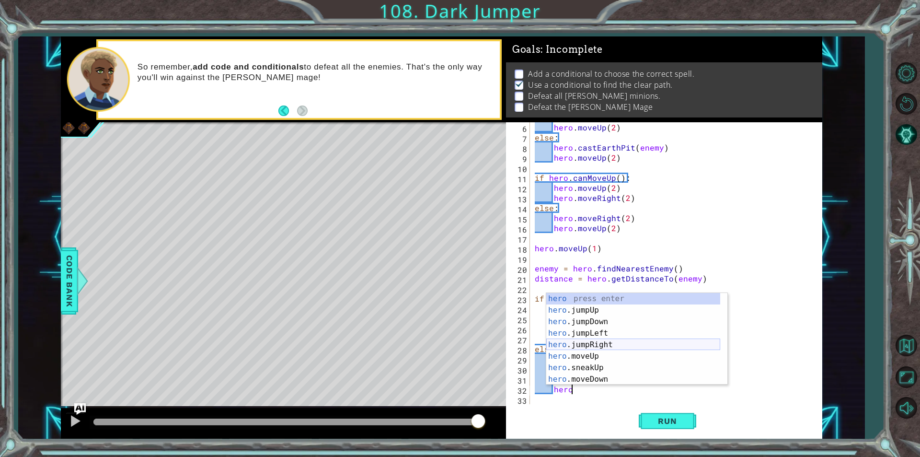
scroll to position [29, 0]
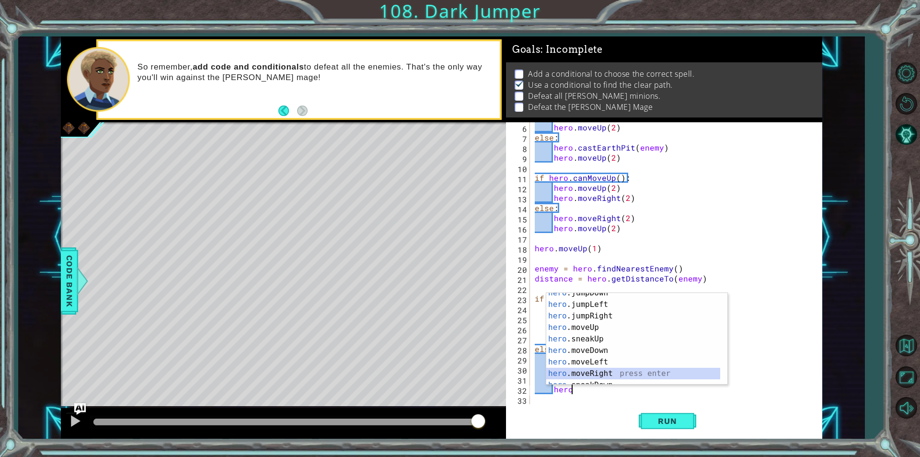
click at [602, 373] on div "hero .jumpDown press enter hero .jumpLeft press enter hero .jumpRight press ent…" at bounding box center [633, 344] width 174 height 115
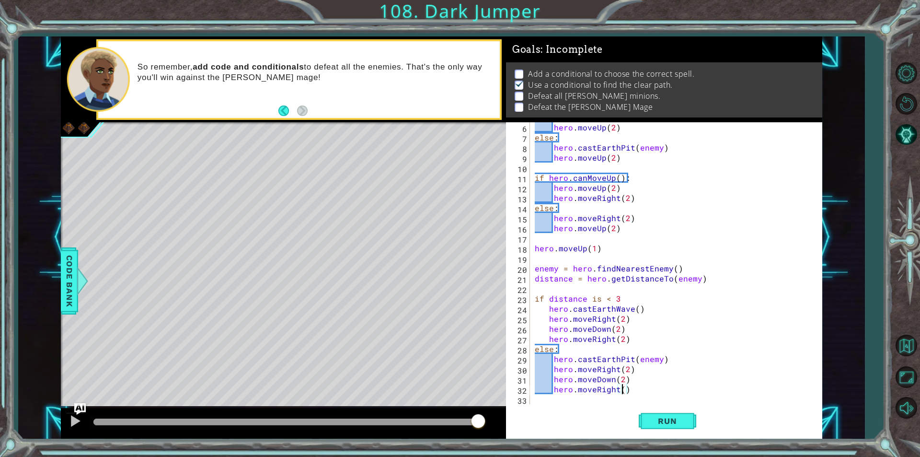
scroll to position [0, 0]
type textarea "hero.moveRight(2)"
click at [645, 416] on button "Run" at bounding box center [668, 421] width 58 height 32
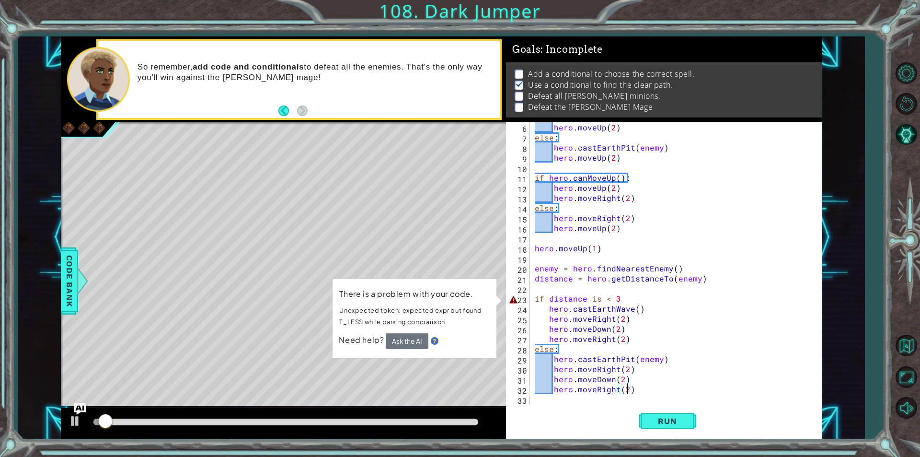
click at [623, 293] on div "hero . moveUp ( 2 ) else : hero . castEarthPit ( enemy ) hero . moveUp ( 2 ) if…" at bounding box center [675, 273] width 284 height 302
click at [624, 299] on div "hero . moveUp ( 2 ) else : hero . castEarthPit ( enemy ) hero . moveUp ( 2 ) if…" at bounding box center [675, 273] width 284 height 302
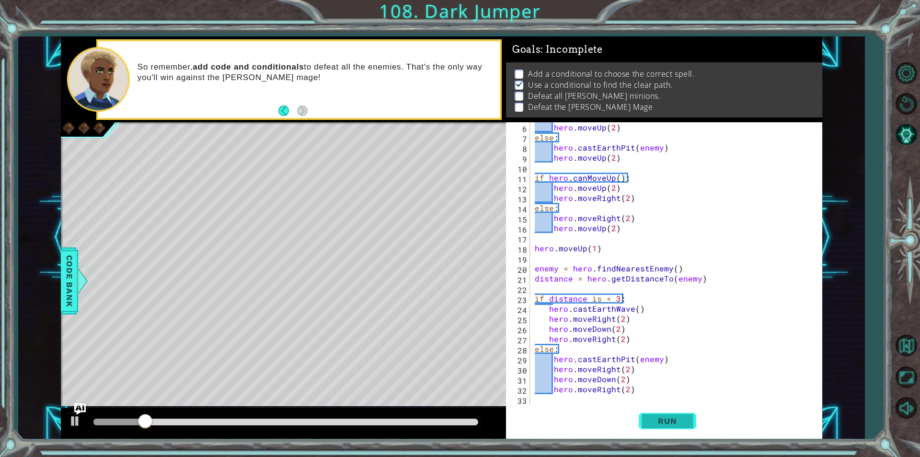
click at [648, 419] on span "Run" at bounding box center [667, 421] width 38 height 10
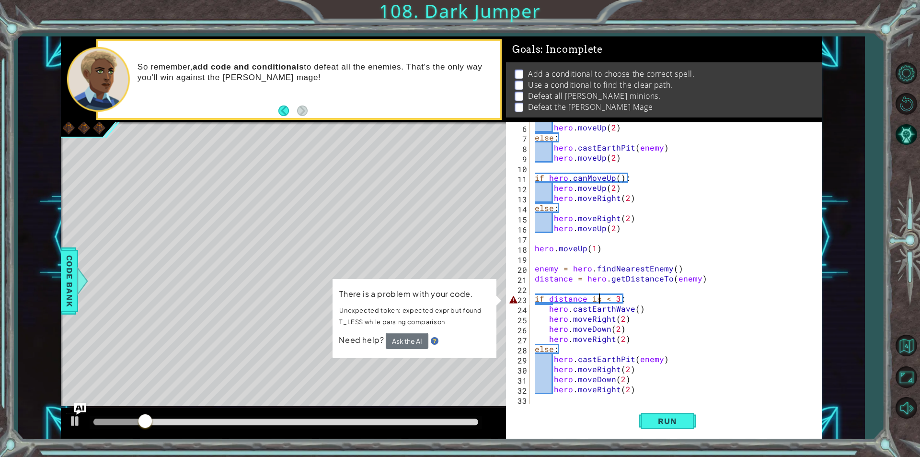
click at [599, 301] on div "hero . moveUp ( 2 ) else : hero . castEarthPit ( enemy ) hero . moveUp ( 2 ) if…" at bounding box center [675, 273] width 284 height 302
type textarea "if distance < 3:"
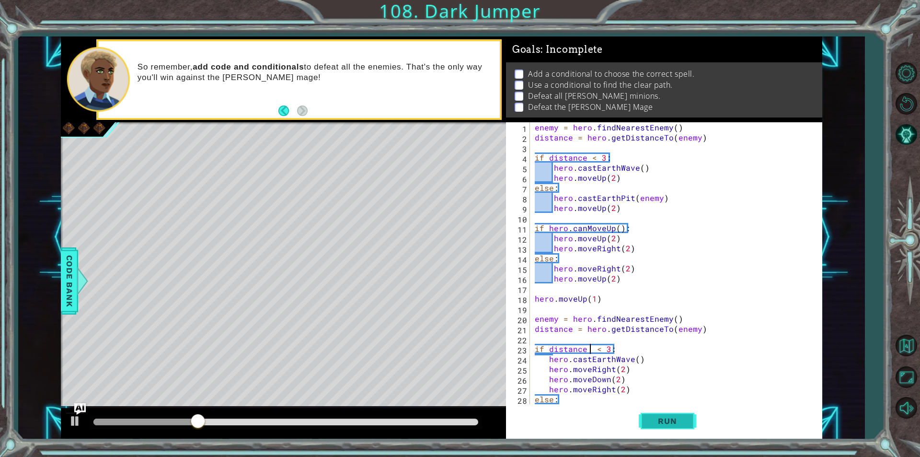
click at [661, 419] on span "Run" at bounding box center [667, 421] width 38 height 10
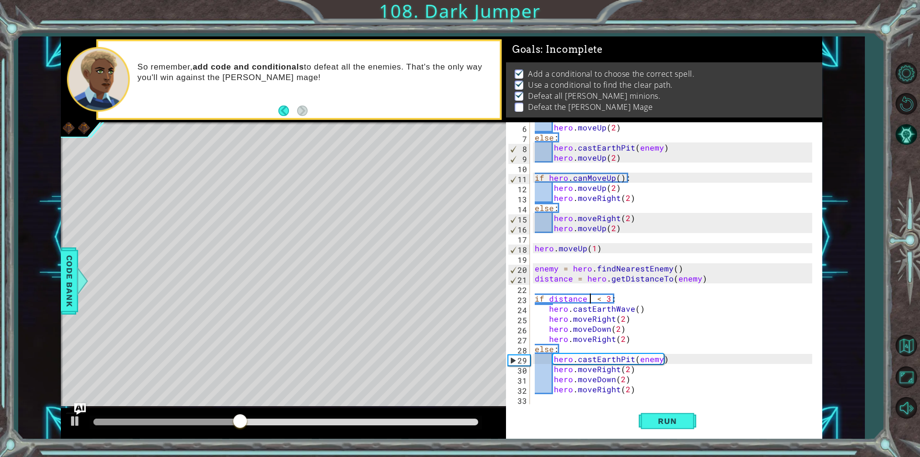
scroll to position [50, 0]
click at [586, 396] on div "hero . moveUp ( 2 ) else : hero . castEarthPit ( enemy ) hero . moveUp ( 2 ) if…" at bounding box center [675, 273] width 284 height 302
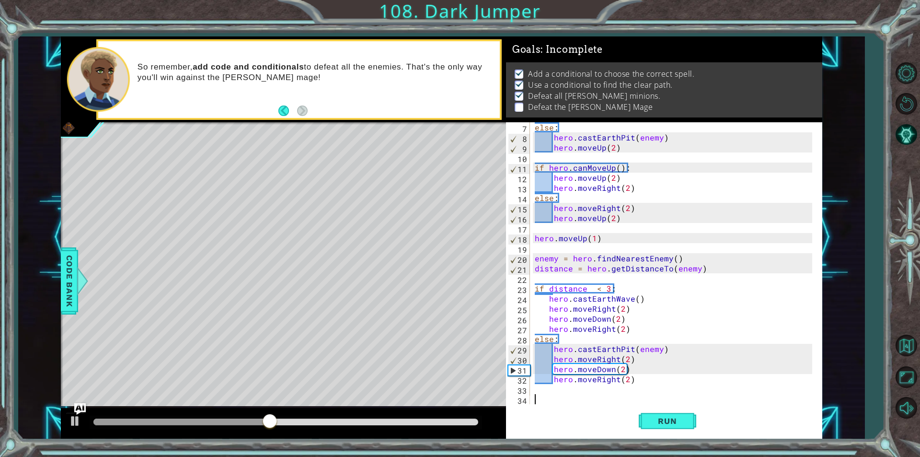
scroll to position [70, 0]
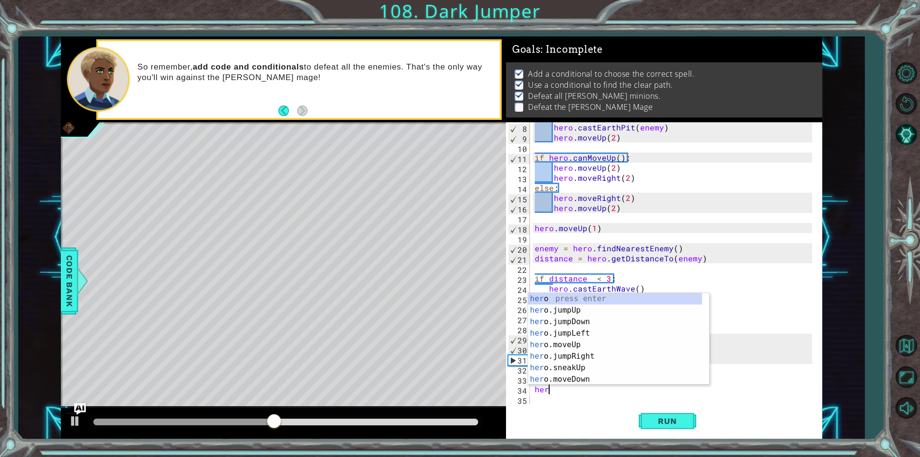
type textarea "hero"
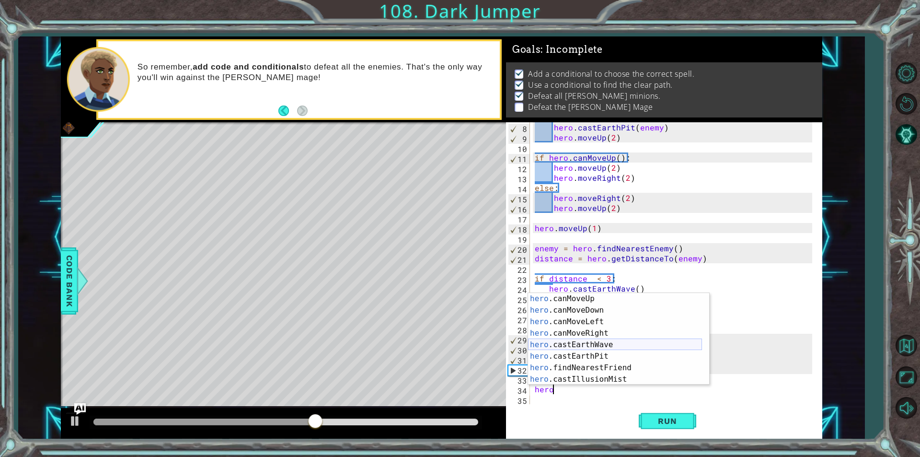
click at [580, 342] on div "hero .canMoveUp press enter hero .canMoveDown press enter hero .canMoveLeft pre…" at bounding box center [615, 350] width 174 height 115
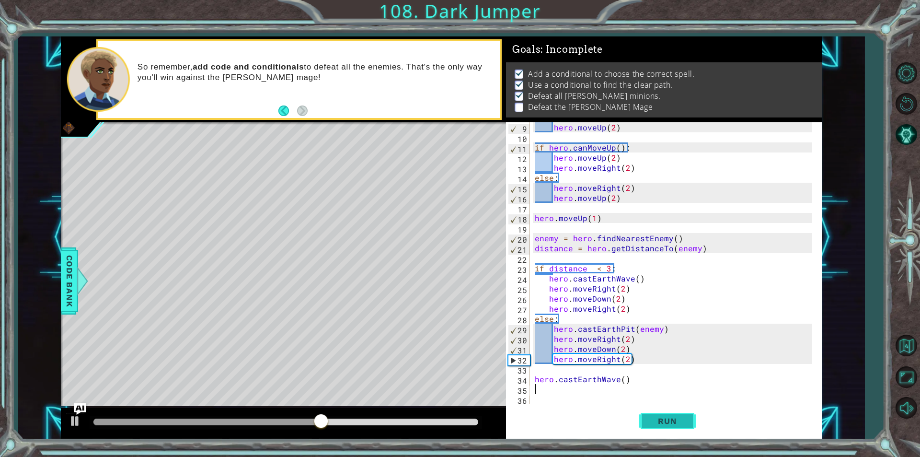
scroll to position [81, 0]
click at [651, 420] on span "Run" at bounding box center [667, 421] width 38 height 10
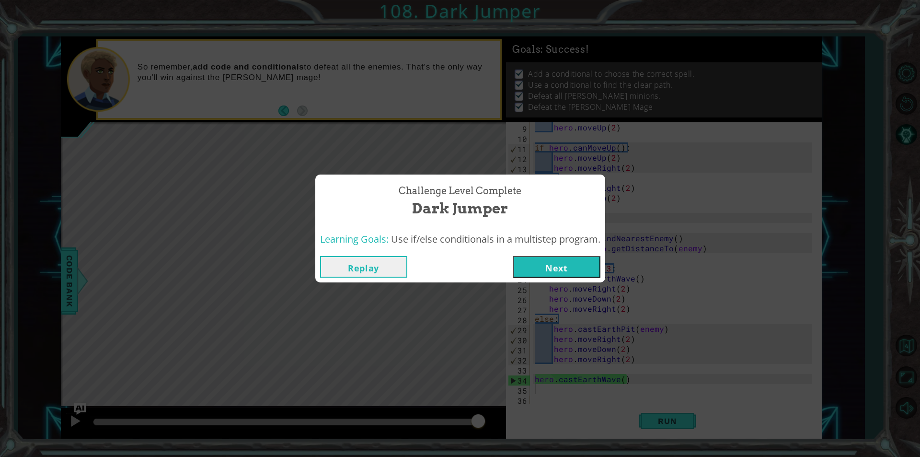
click at [587, 274] on button "Next" at bounding box center [556, 267] width 87 height 22
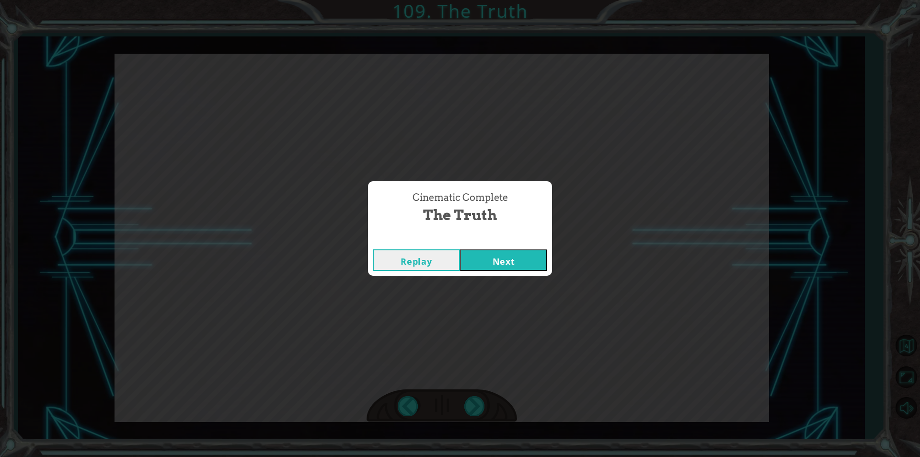
click at [502, 254] on button "Next" at bounding box center [503, 260] width 87 height 22
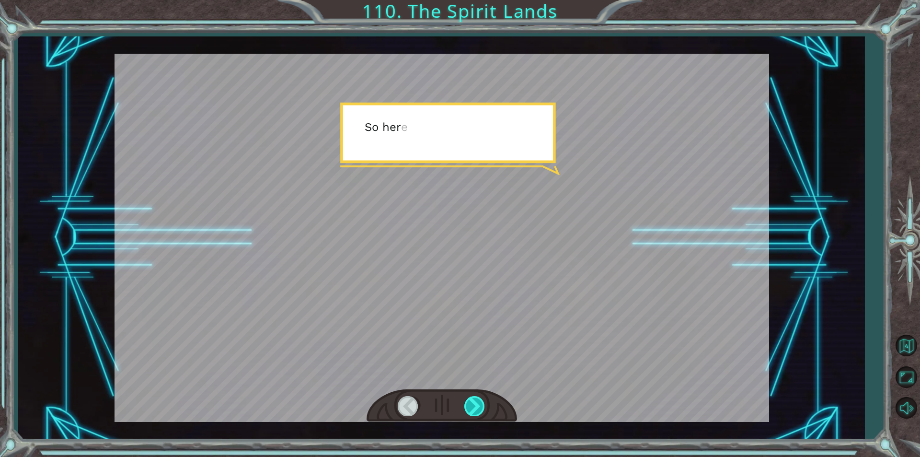
click at [482, 408] on div at bounding box center [475, 406] width 22 height 20
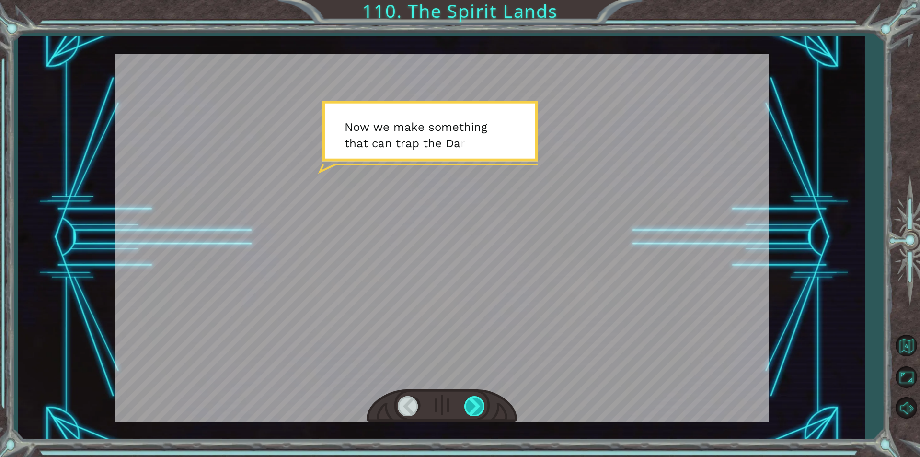
click at [482, 408] on div at bounding box center [475, 406] width 22 height 20
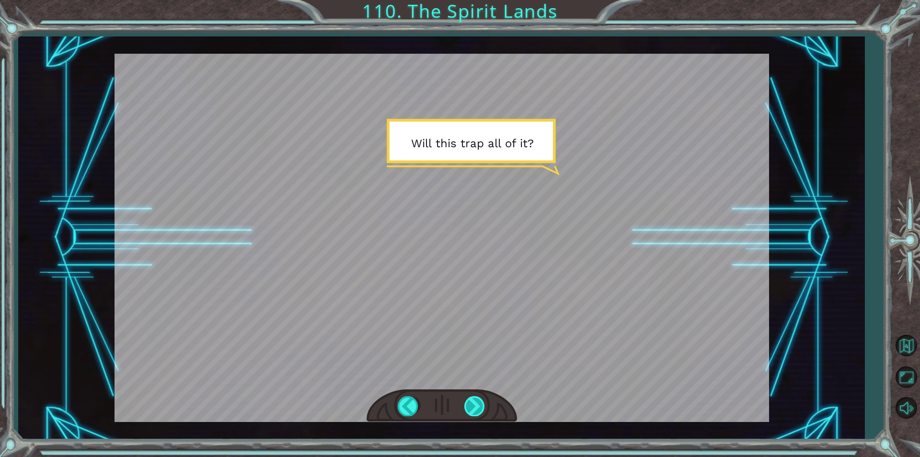
click at [482, 408] on div at bounding box center [475, 406] width 22 height 20
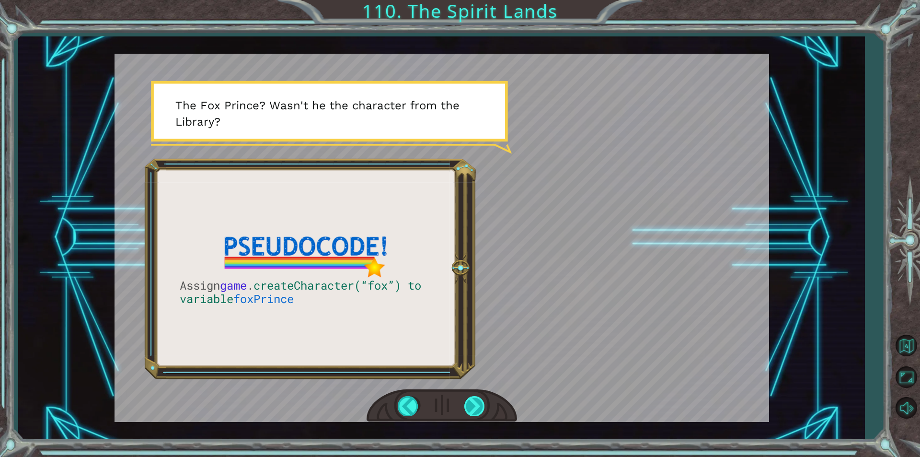
click at [466, 412] on div at bounding box center [475, 406] width 22 height 20
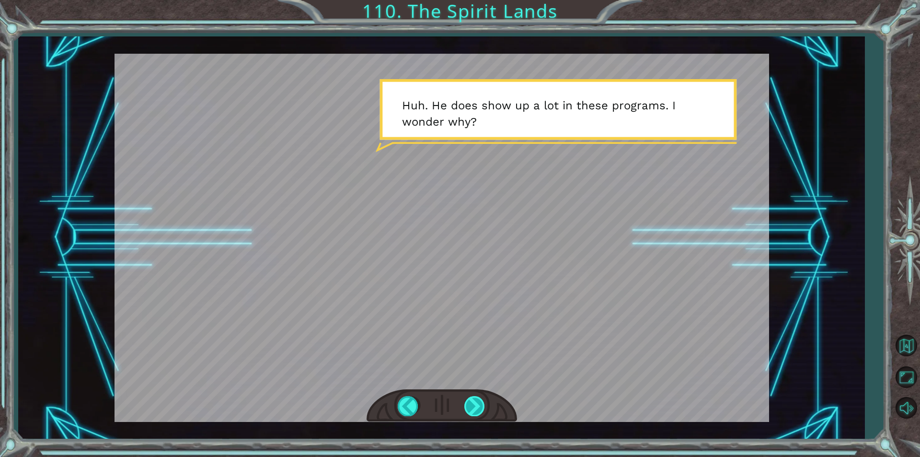
click at [471, 405] on div at bounding box center [475, 406] width 22 height 20
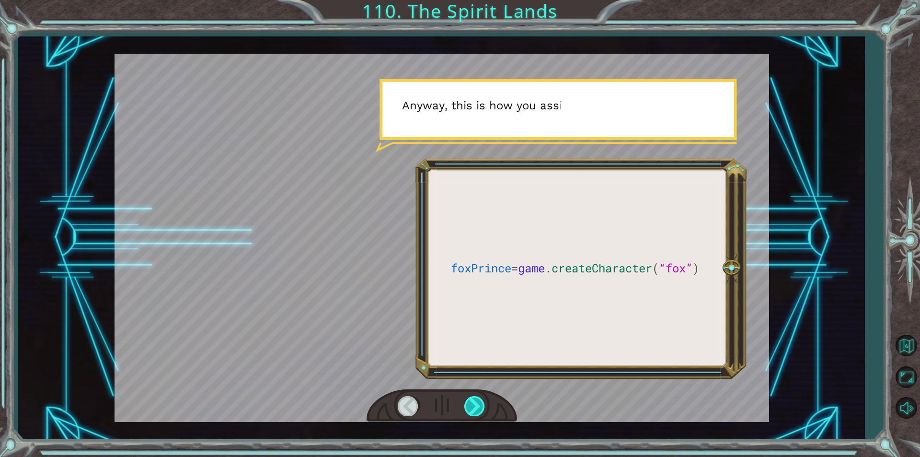
click at [471, 405] on div at bounding box center [475, 406] width 22 height 20
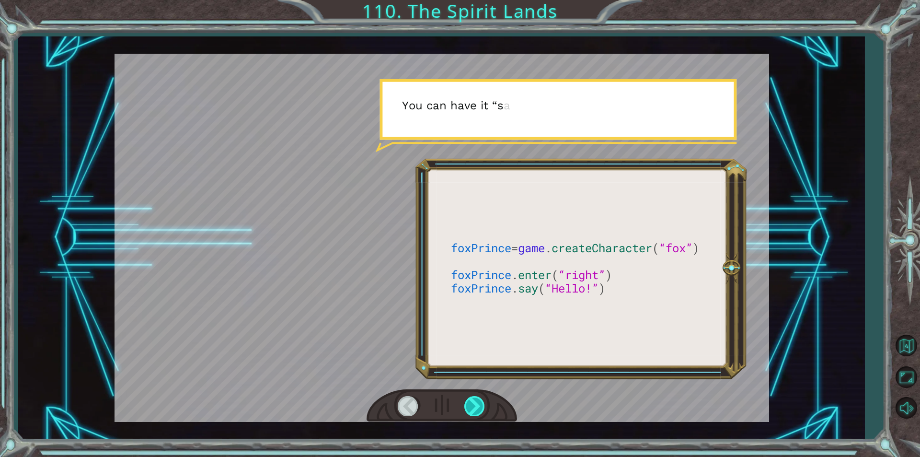
click at [471, 405] on div at bounding box center [475, 406] width 22 height 20
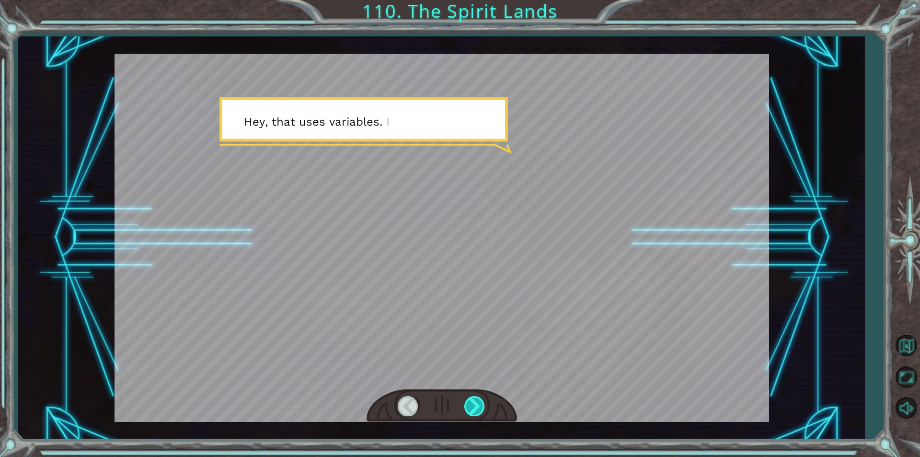
click at [471, 405] on div at bounding box center [475, 406] width 22 height 20
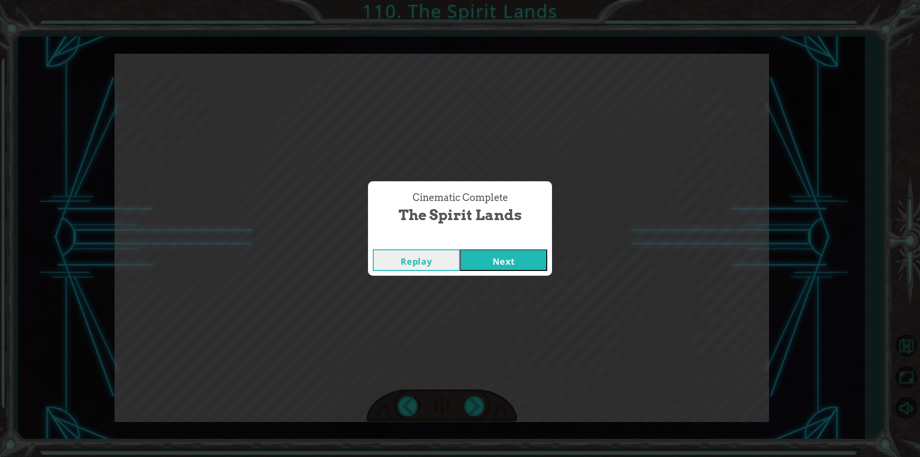
click at [490, 259] on button "Next" at bounding box center [503, 260] width 87 height 22
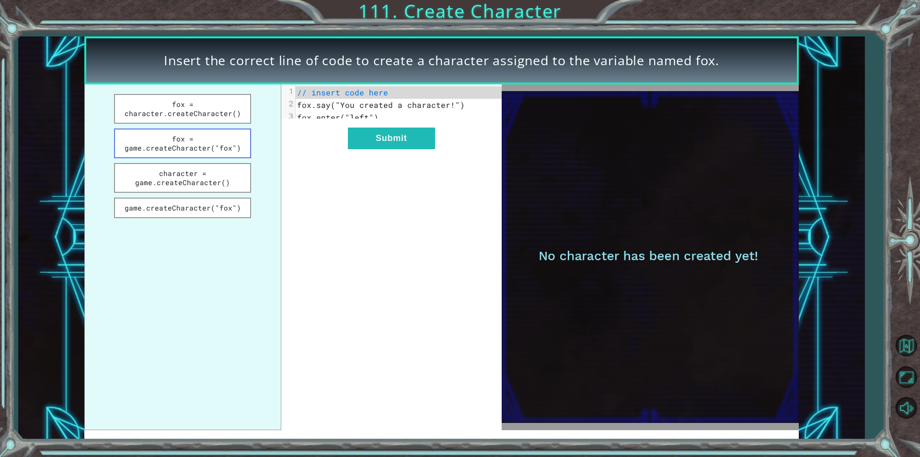
click at [187, 153] on button "fox = game.createCharacter("fox")" at bounding box center [182, 143] width 137 height 30
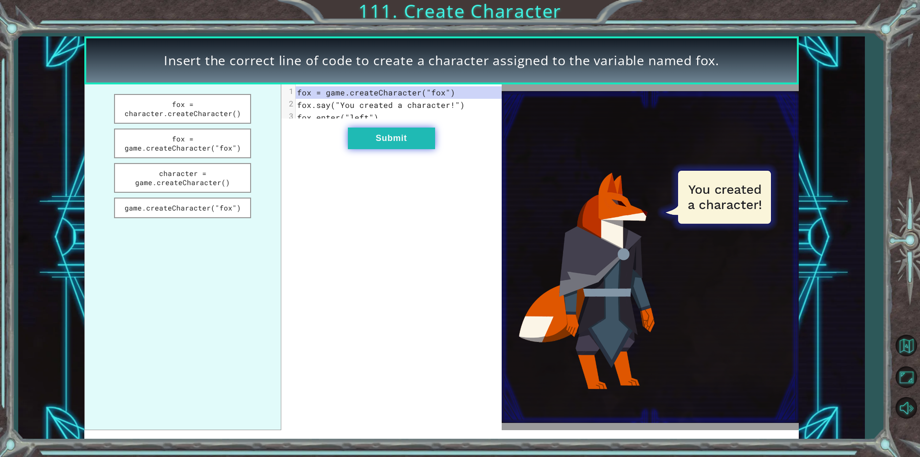
click at [388, 149] on button "Submit" at bounding box center [391, 138] width 87 height 22
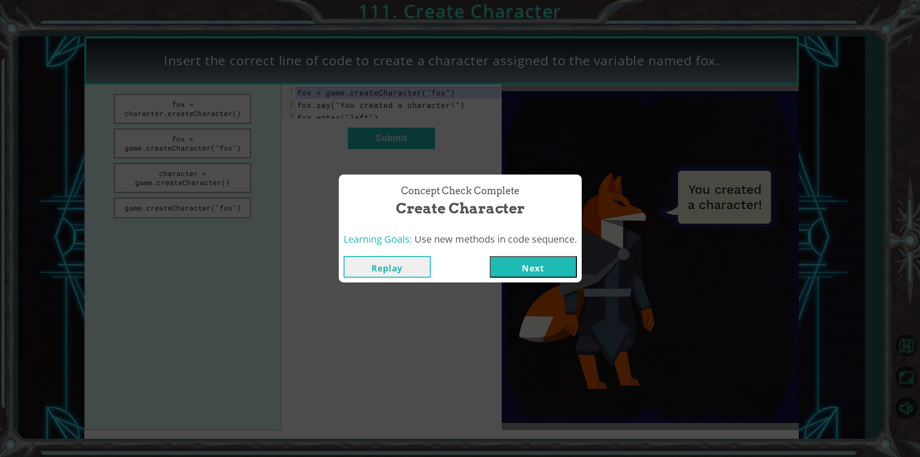
click at [549, 264] on button "Next" at bounding box center [533, 267] width 87 height 22
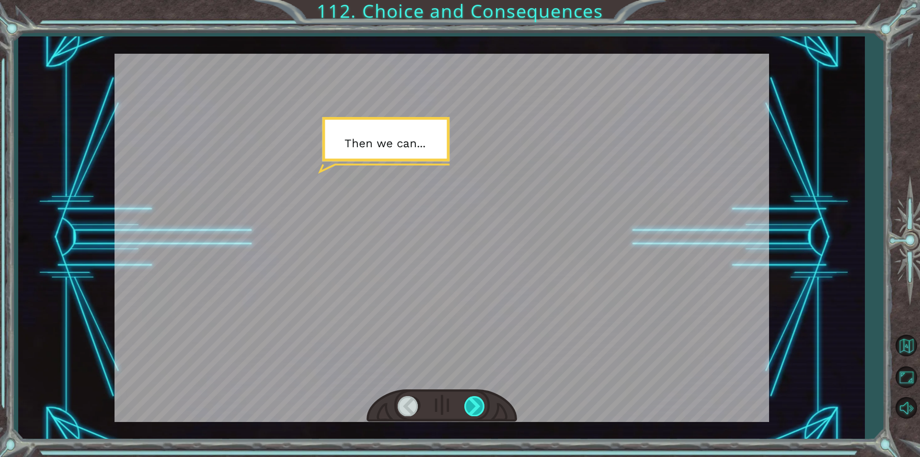
click at [469, 404] on div at bounding box center [475, 406] width 22 height 20
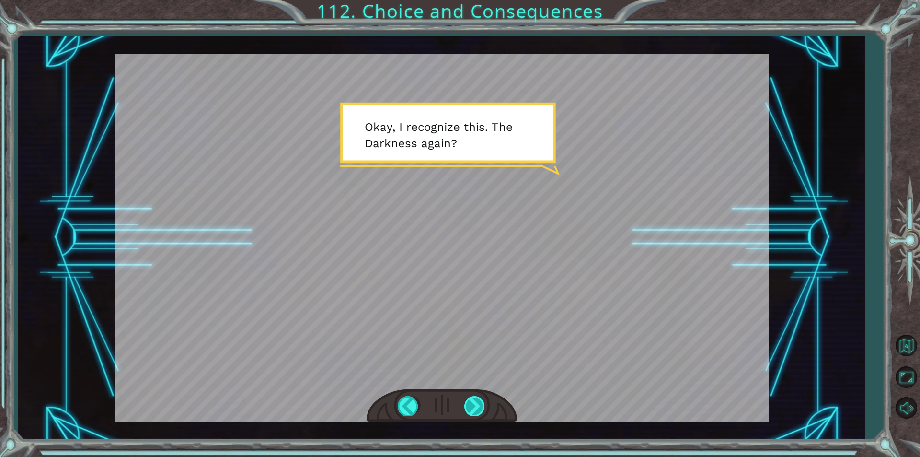
click at [478, 402] on div at bounding box center [475, 406] width 22 height 20
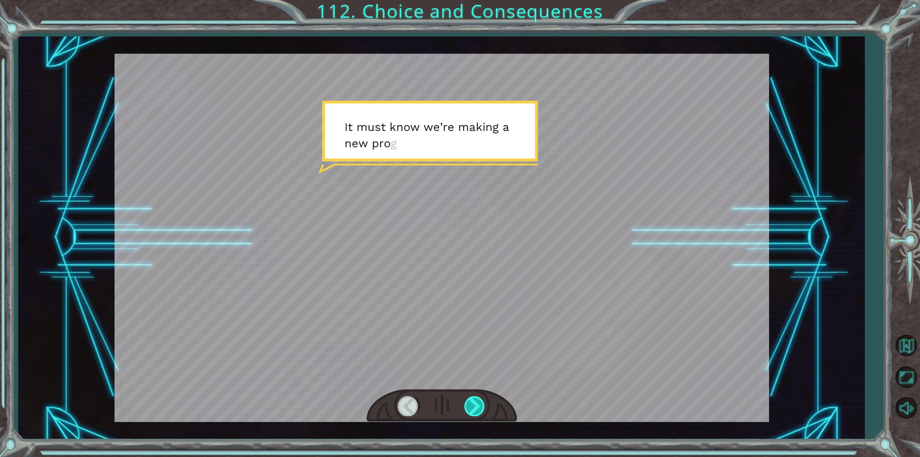
click at [478, 402] on div at bounding box center [475, 406] width 22 height 20
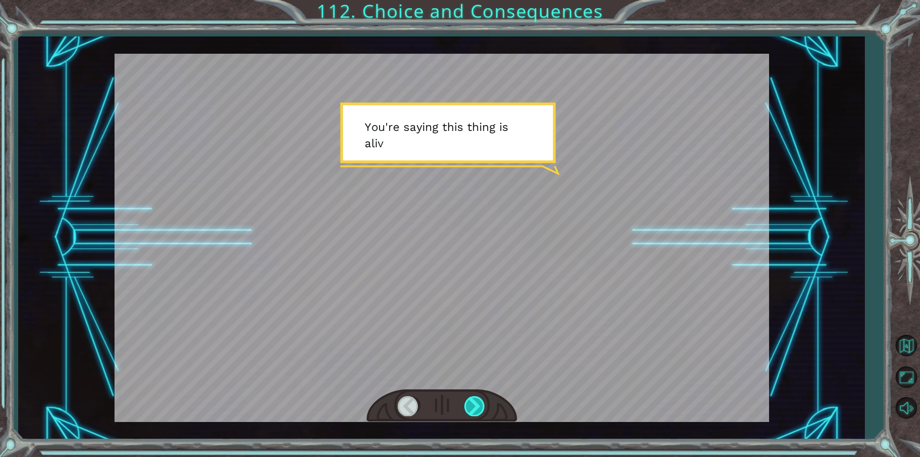
click at [478, 402] on div at bounding box center [475, 406] width 22 height 20
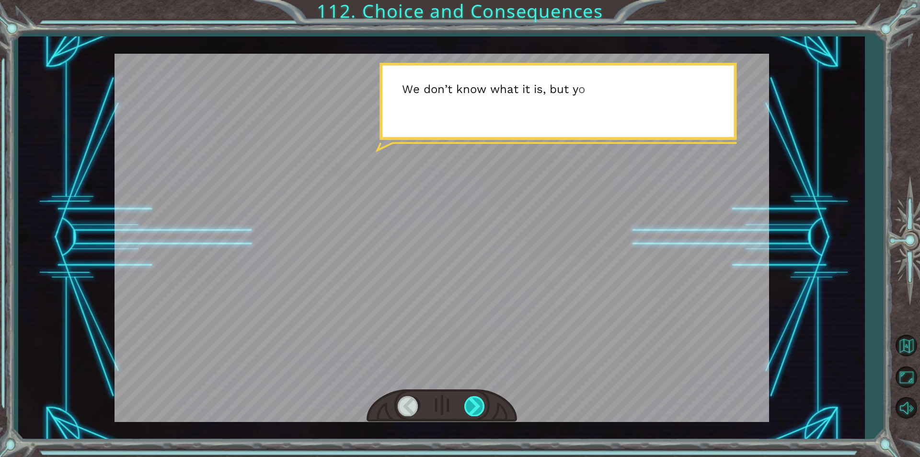
click at [478, 402] on div at bounding box center [475, 406] width 22 height 20
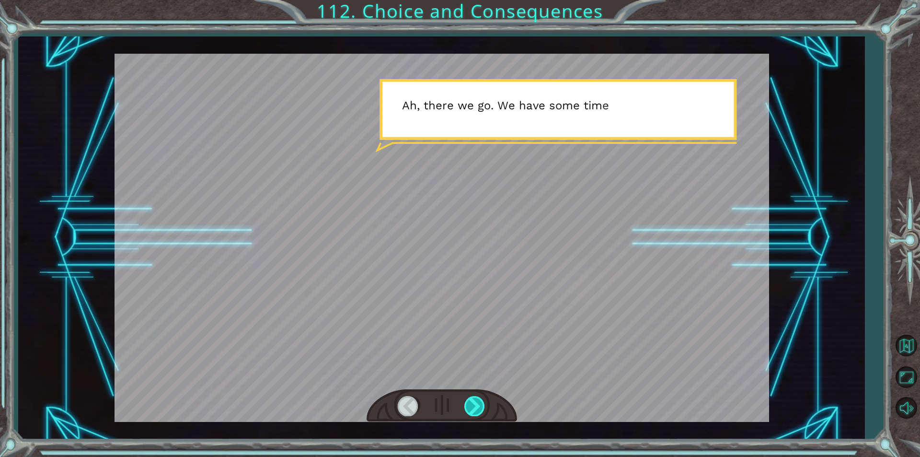
click at [478, 402] on div at bounding box center [475, 406] width 22 height 20
click at [468, 389] on div at bounding box center [442, 238] width 655 height 368
click at [465, 410] on div at bounding box center [475, 406] width 22 height 20
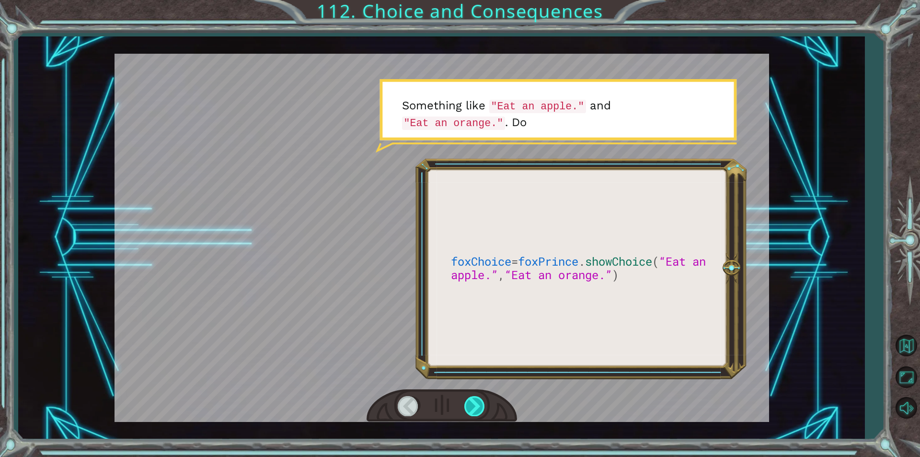
click at [469, 410] on div at bounding box center [475, 406] width 22 height 20
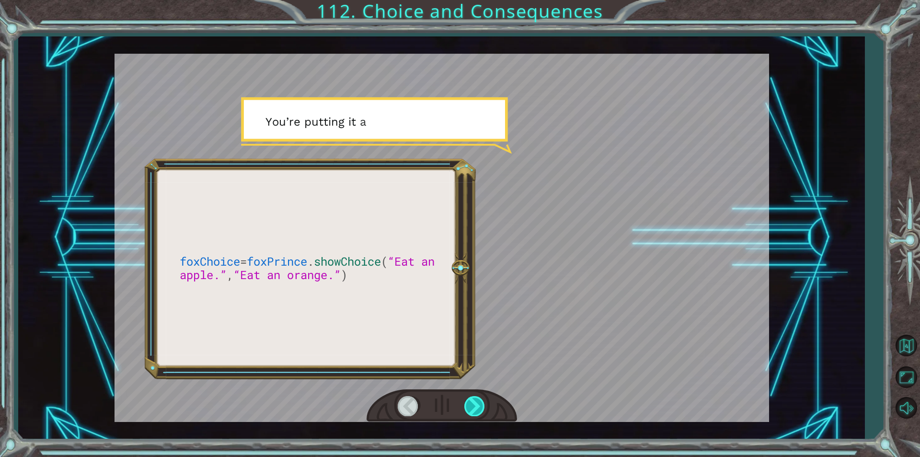
click at [469, 410] on div at bounding box center [475, 406] width 22 height 20
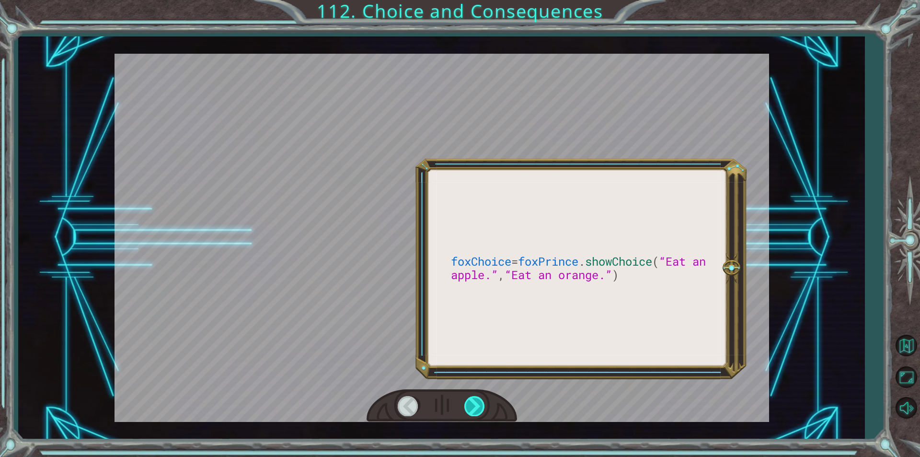
click at [469, 410] on div at bounding box center [475, 406] width 22 height 20
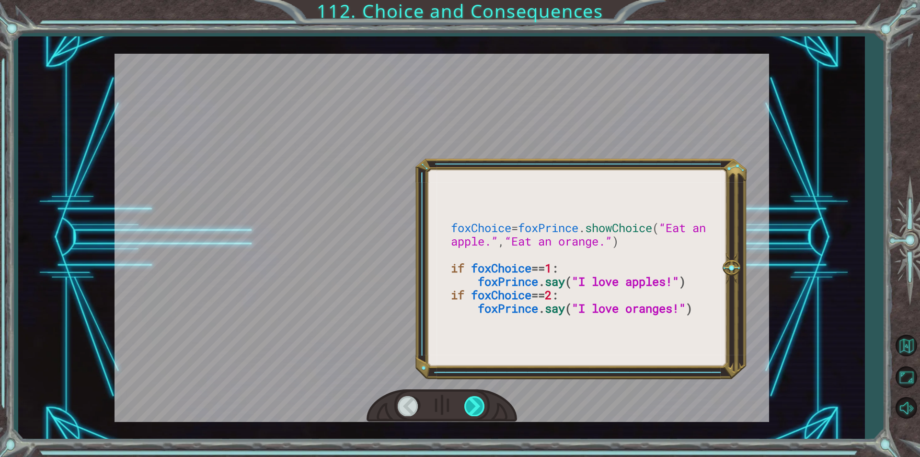
click at [469, 410] on div at bounding box center [475, 406] width 22 height 20
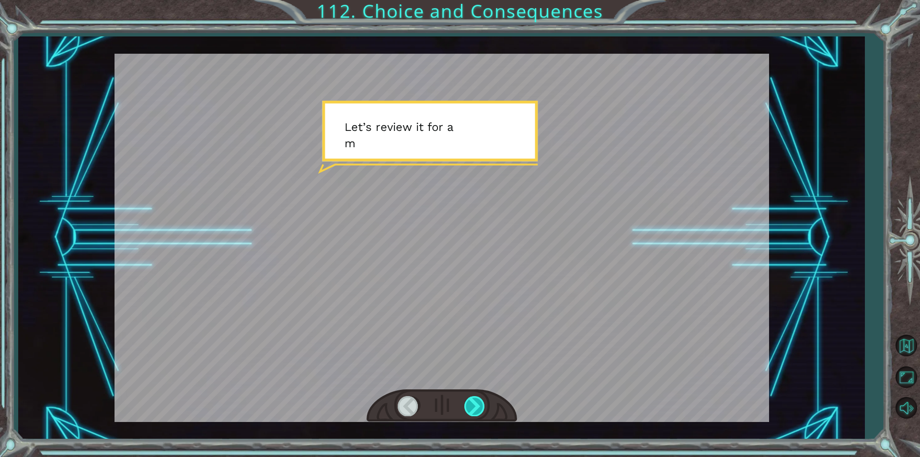
click at [469, 410] on div at bounding box center [475, 406] width 22 height 20
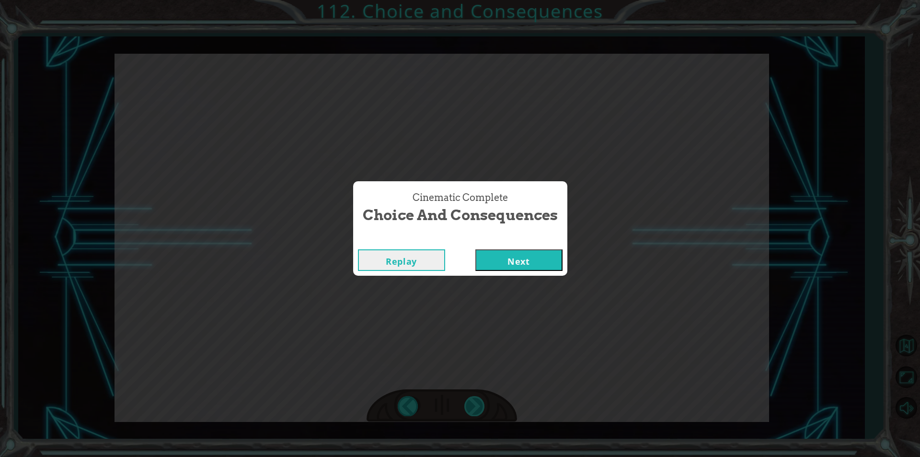
click at [475, 406] on div "Cinematic Complete Choice and Consequences Replay Next" at bounding box center [460, 228] width 920 height 457
click at [543, 260] on button "Next" at bounding box center [518, 260] width 87 height 22
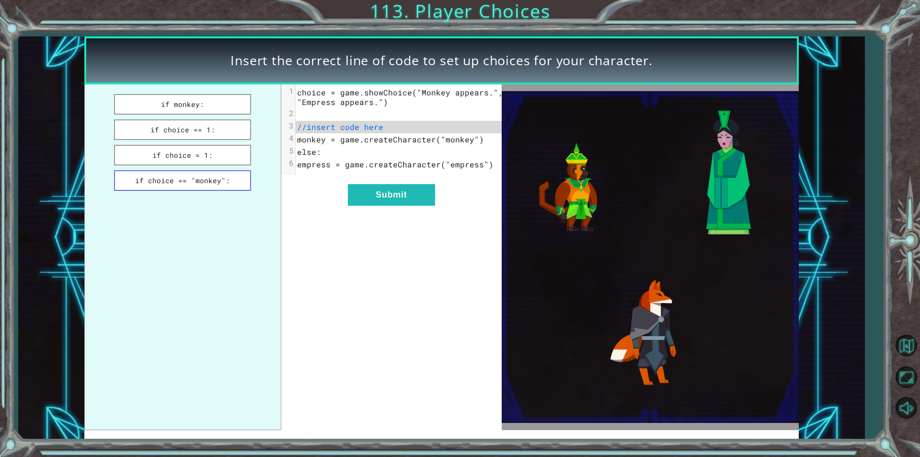
click at [224, 181] on button "if choice == "monkey":" at bounding box center [182, 180] width 137 height 21
click at [390, 192] on button "Submit" at bounding box center [391, 195] width 87 height 22
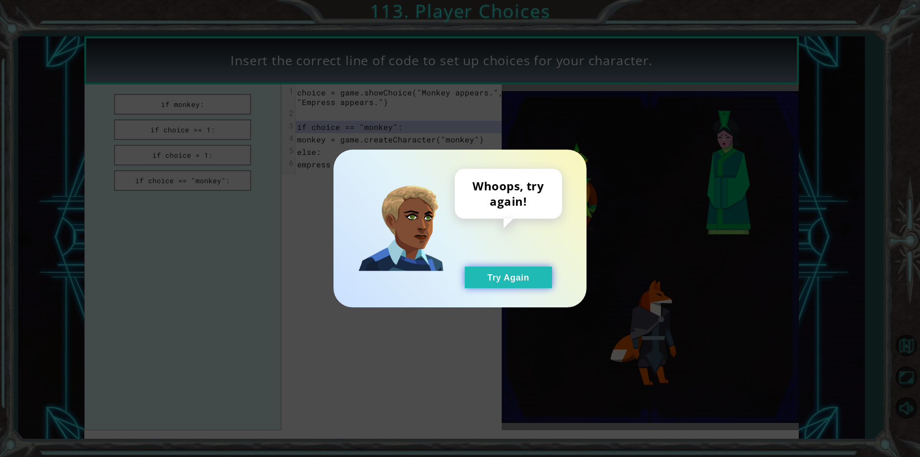
click at [500, 276] on button "Try Again" at bounding box center [508, 277] width 87 height 22
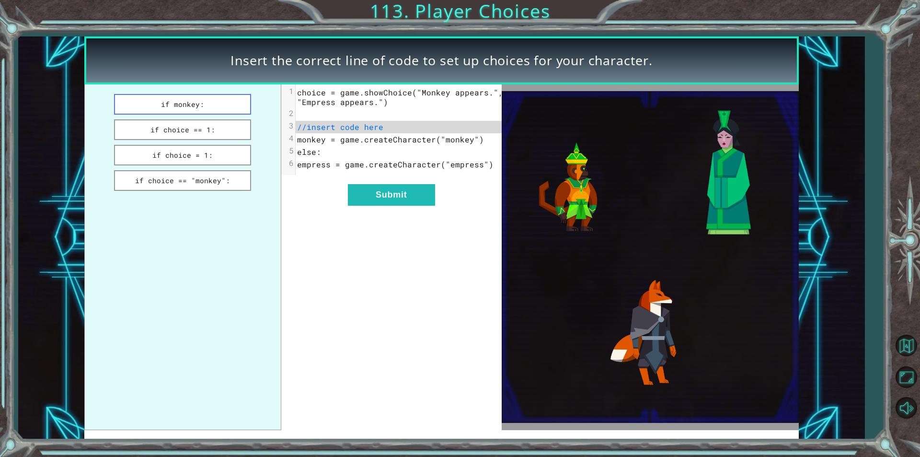
click at [190, 104] on button "if monkey:" at bounding box center [182, 104] width 137 height 21
click at [386, 187] on div "xxxxxxxxxx 6 1 choice = game.showChoice("Monkey appears.", "Empress appears.") …" at bounding box center [391, 256] width 220 height 345
click at [387, 200] on button "Submit" at bounding box center [391, 195] width 87 height 22
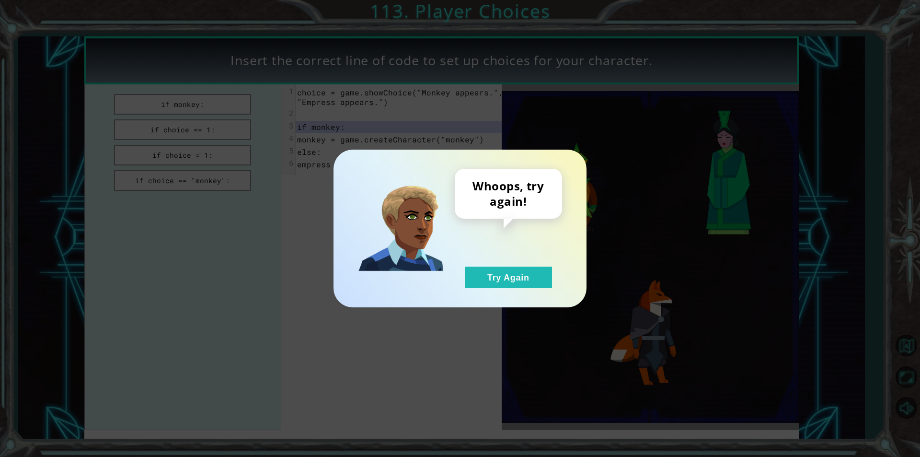
click at [489, 294] on div "Whoops, try again! Try Again" at bounding box center [460, 229] width 253 height 158
click at [487, 267] on button "Try Again" at bounding box center [508, 277] width 87 height 22
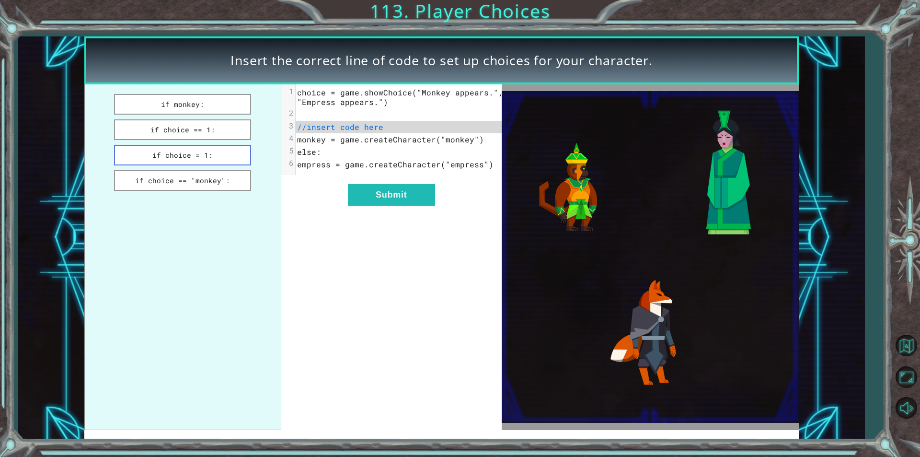
click at [226, 152] on button "if choice = 1:" at bounding box center [182, 155] width 137 height 21
click at [413, 199] on button "Submit" at bounding box center [391, 195] width 87 height 22
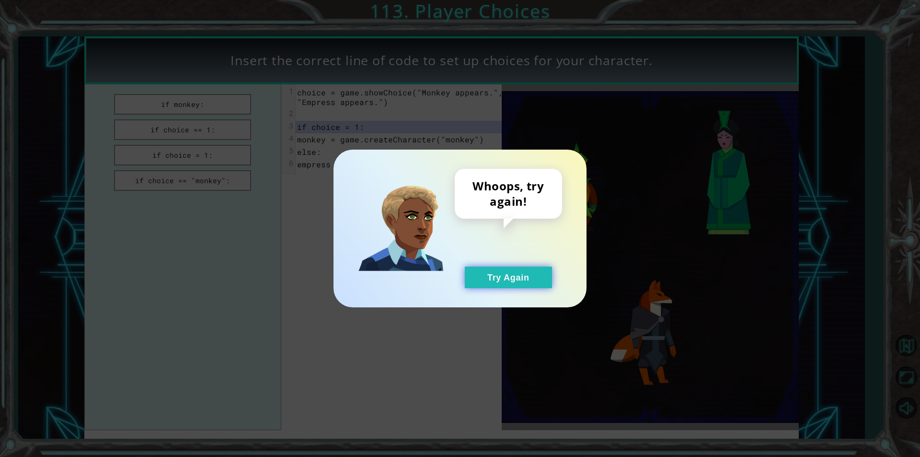
click at [474, 287] on button "Try Again" at bounding box center [508, 277] width 87 height 22
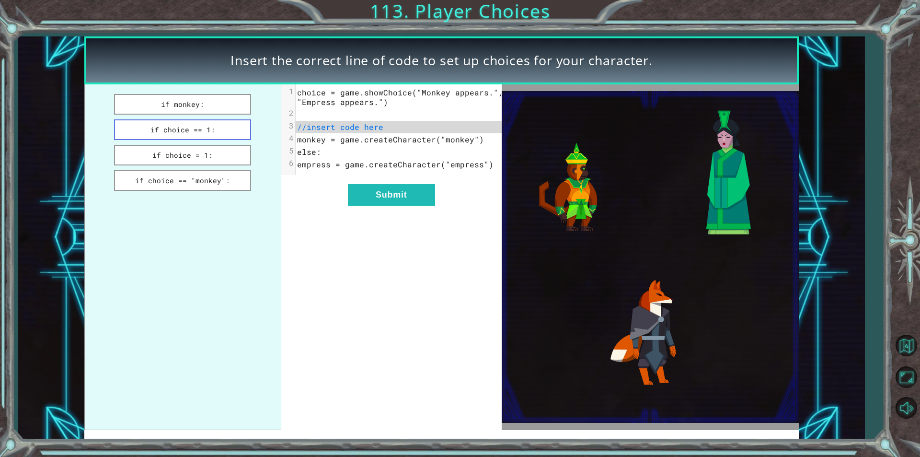
click at [225, 138] on button "if choice == 1:" at bounding box center [182, 129] width 137 height 21
click at [401, 200] on button "Submit" at bounding box center [391, 195] width 87 height 22
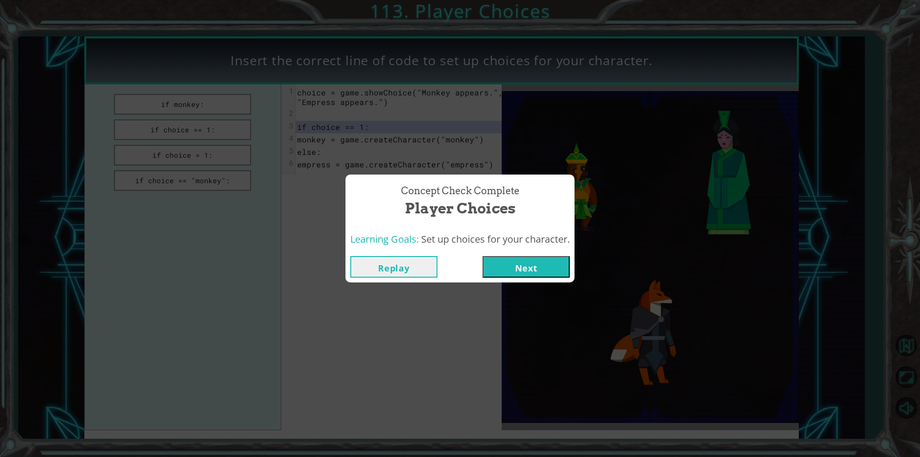
click at [503, 256] on button "Next" at bounding box center [526, 267] width 87 height 22
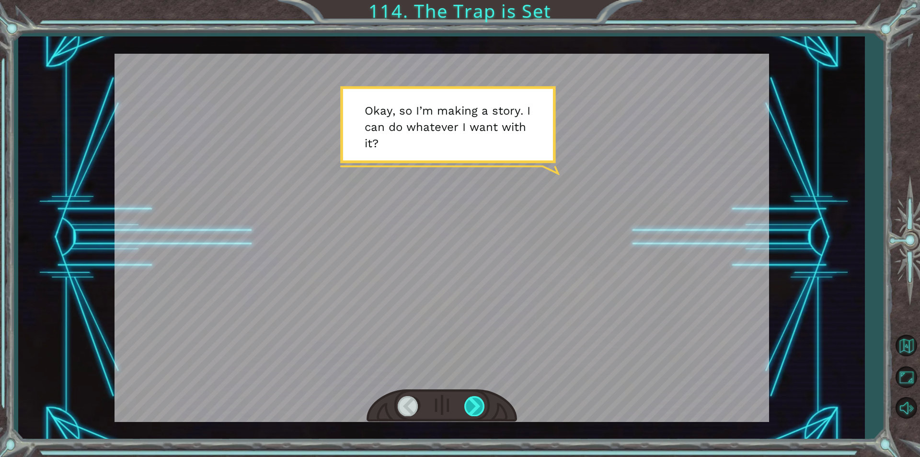
click at [473, 407] on div at bounding box center [475, 406] width 22 height 20
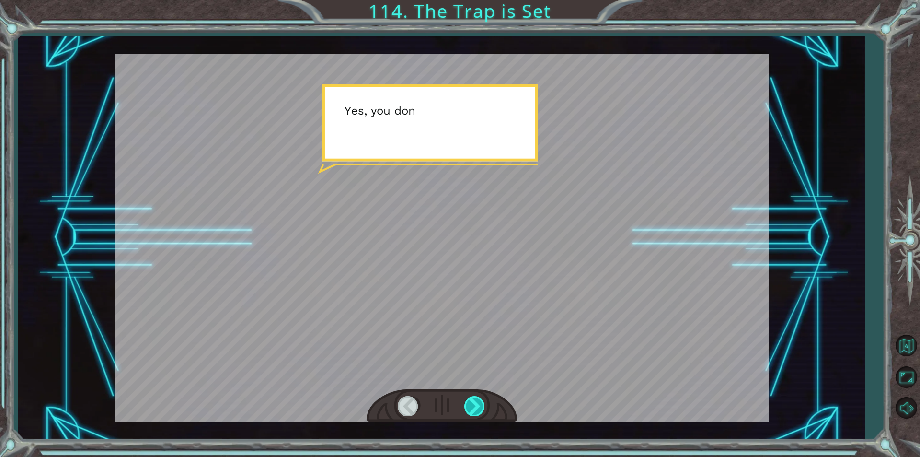
click at [472, 407] on div at bounding box center [475, 406] width 22 height 20
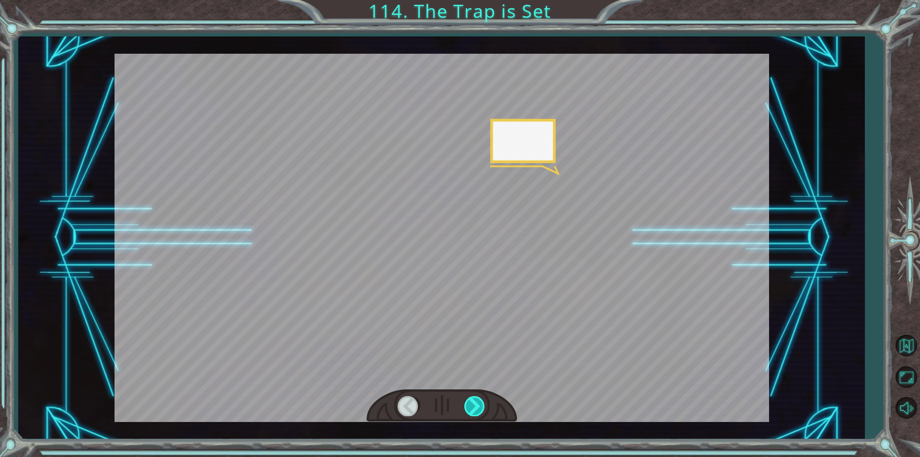
click at [470, 408] on div at bounding box center [475, 406] width 22 height 20
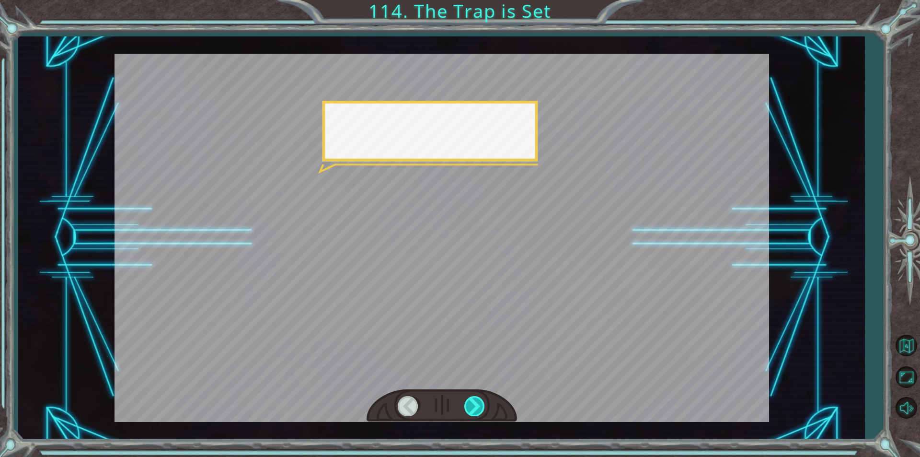
click at [470, 408] on div at bounding box center [475, 406] width 22 height 20
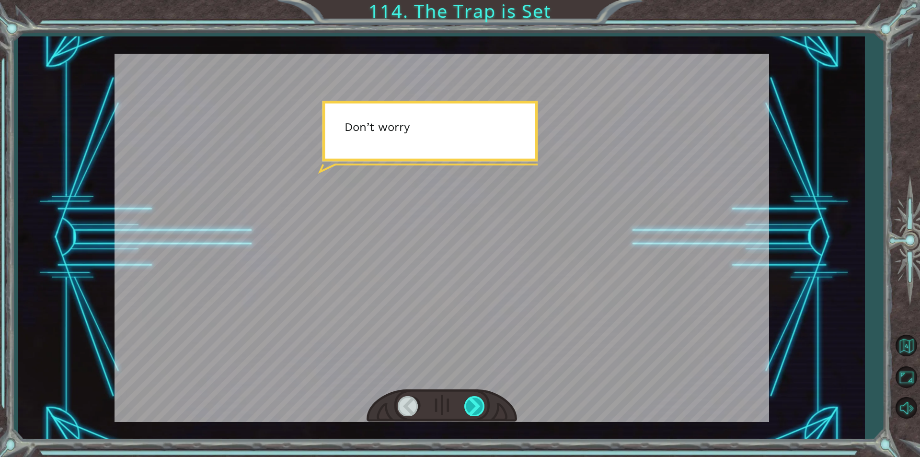
click at [470, 408] on div at bounding box center [475, 406] width 22 height 20
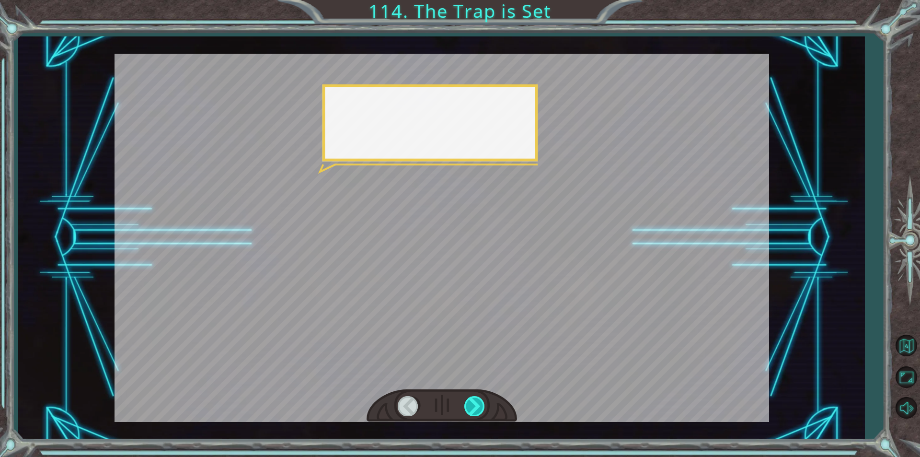
click at [470, 408] on div at bounding box center [475, 406] width 22 height 20
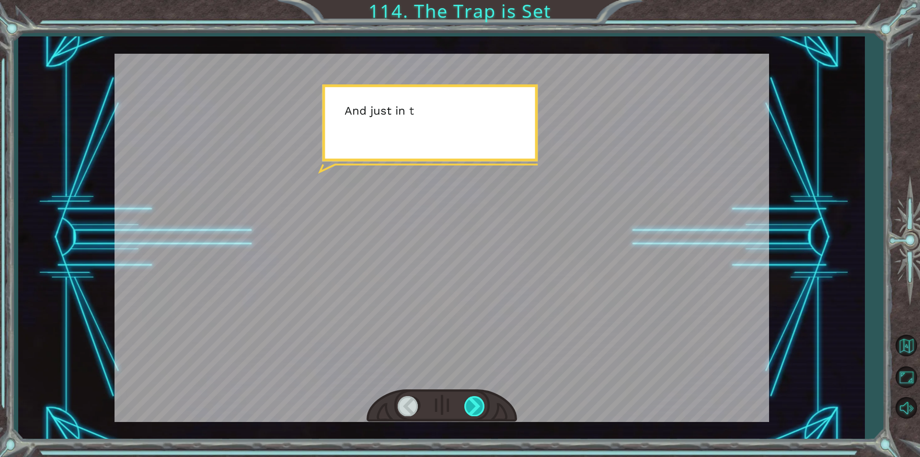
click at [470, 408] on div at bounding box center [475, 406] width 22 height 20
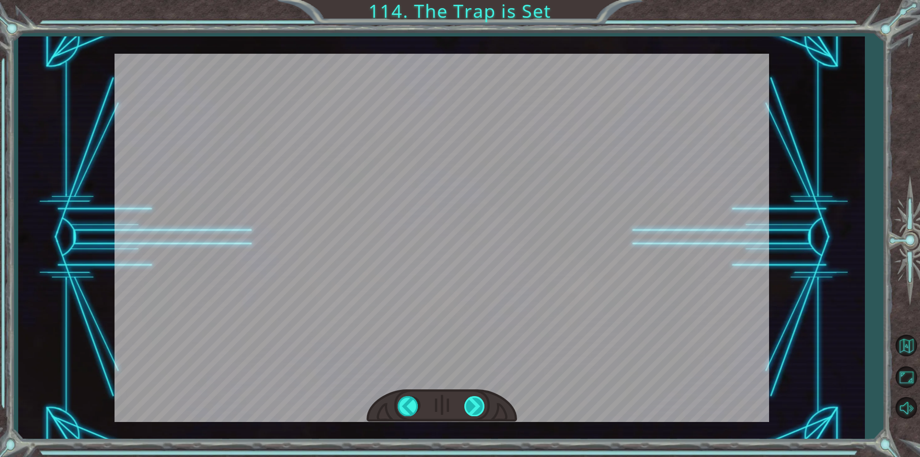
click at [470, 0] on div "Temporary Text O k a y , s o I ’ m m a k i n g a s t o r y . I c a n d o w h a …" at bounding box center [460, 0] width 920 height 0
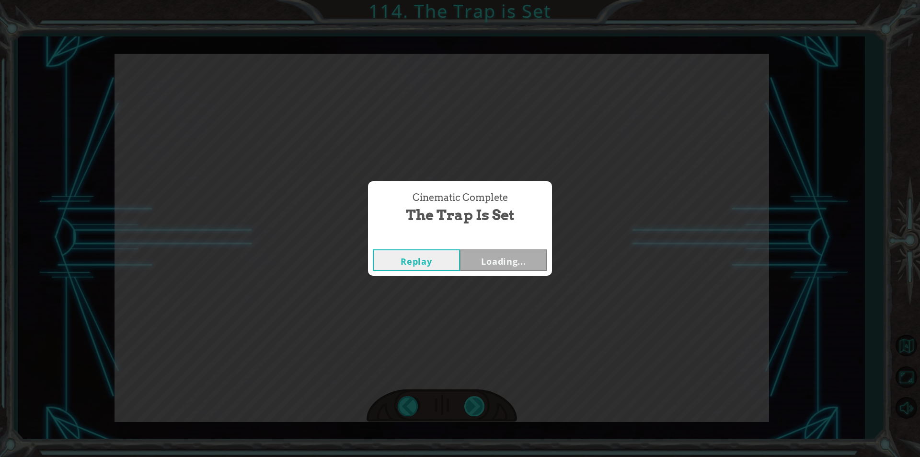
click at [470, 408] on div "Cinematic Complete The Trap is Set Replay Loading..." at bounding box center [460, 228] width 920 height 457
click at [474, 407] on div "Cinematic Complete The Trap is Set Replay Loading..." at bounding box center [460, 228] width 920 height 457
click at [530, 262] on button "Next" at bounding box center [503, 260] width 87 height 22
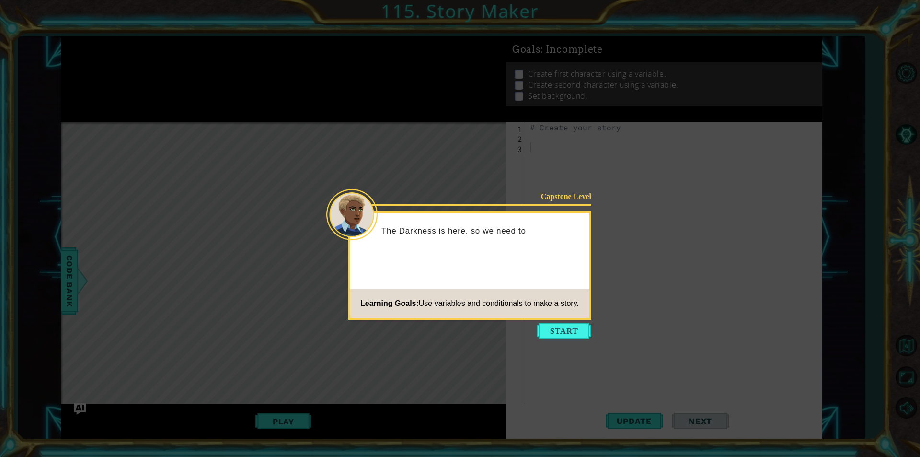
click at [563, 318] on div "Capstone Level The Darkness is here, so we need to Learning Goals: Use variable…" at bounding box center [469, 265] width 243 height 109
click at [563, 331] on button "Start" at bounding box center [564, 330] width 55 height 15
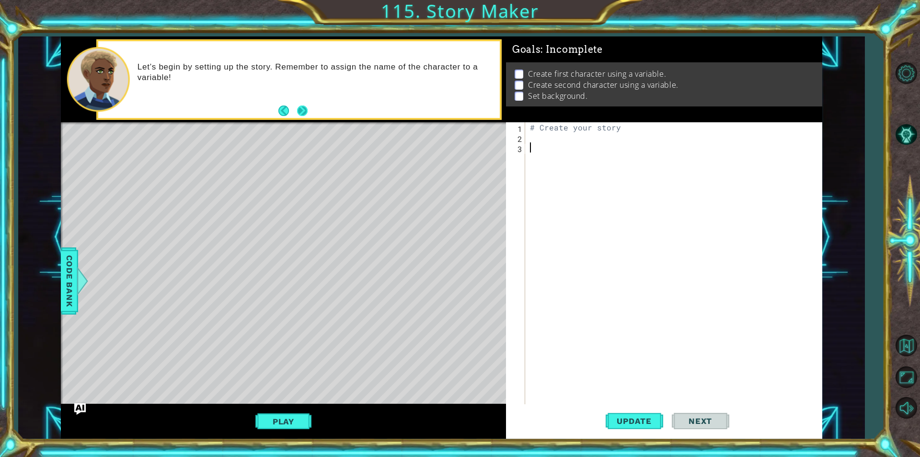
click at [305, 105] on button "Next" at bounding box center [302, 110] width 11 height 11
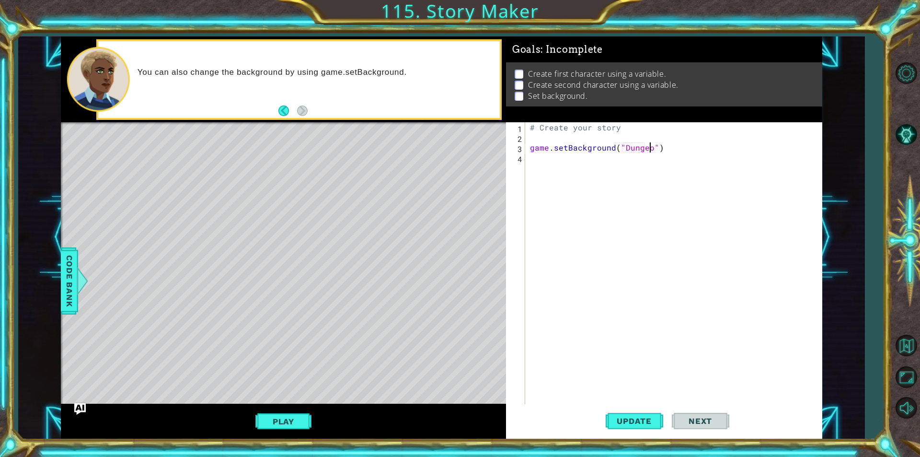
scroll to position [0, 8]
click at [646, 419] on span "Update" at bounding box center [634, 421] width 54 height 10
click at [647, 422] on span "Update" at bounding box center [634, 421] width 54 height 10
type textarea "game.setBackground("forest")"
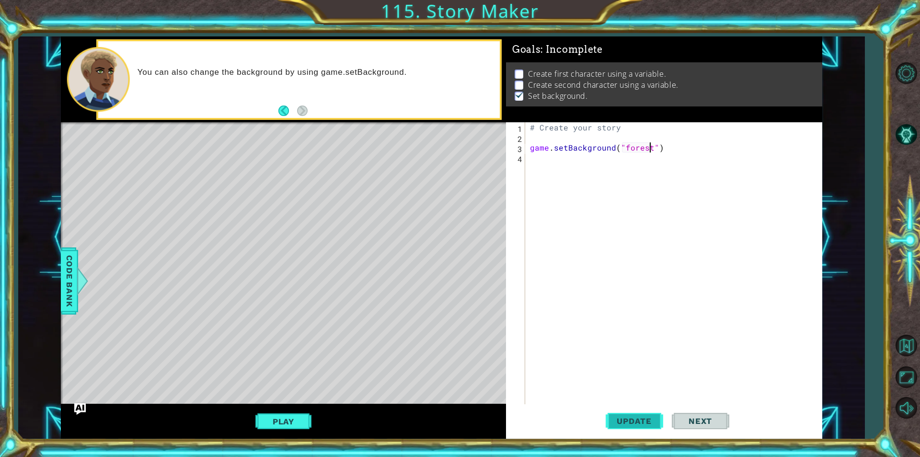
click at [635, 417] on span "Update" at bounding box center [634, 421] width 54 height 10
click at [588, 165] on div "# Create your story game . setBackground ( "forest" )" at bounding box center [676, 273] width 296 height 302
type textarea "game.createCharacter("fox")"
click at [634, 428] on button "Update" at bounding box center [635, 421] width 58 height 32
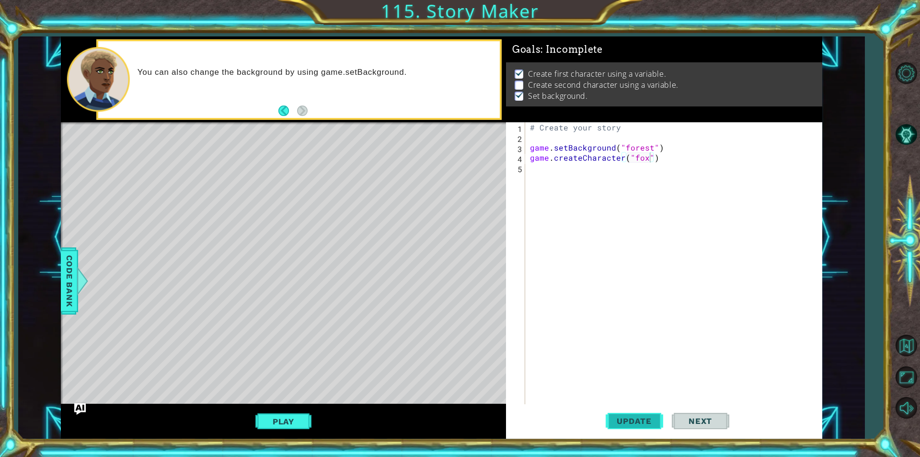
click at [647, 408] on button "Update" at bounding box center [635, 421] width 58 height 32
click at [646, 408] on button "Update" at bounding box center [635, 421] width 58 height 32
click at [646, 410] on button "Update" at bounding box center [635, 421] width 58 height 32
drag, startPoint x: 646, startPoint y: 410, endPoint x: 618, endPoint y: 392, distance: 33.6
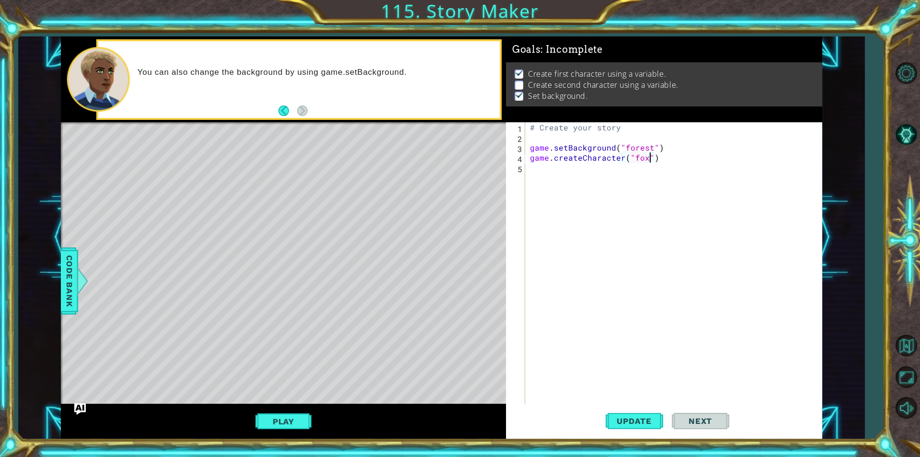
click at [641, 412] on button "Update" at bounding box center [635, 421] width 58 height 32
click at [632, 402] on div "# Create your story game . setBackground ( "forest" ) game . createCharacter ( …" at bounding box center [676, 273] width 296 height 302
click at [290, 416] on button "Play" at bounding box center [283, 421] width 56 height 18
click at [617, 425] on span "Update" at bounding box center [634, 421] width 54 height 10
click at [552, 176] on div "# Create your story game . setBackground ( "forest" ) game . createCharacter ( …" at bounding box center [676, 273] width 296 height 302
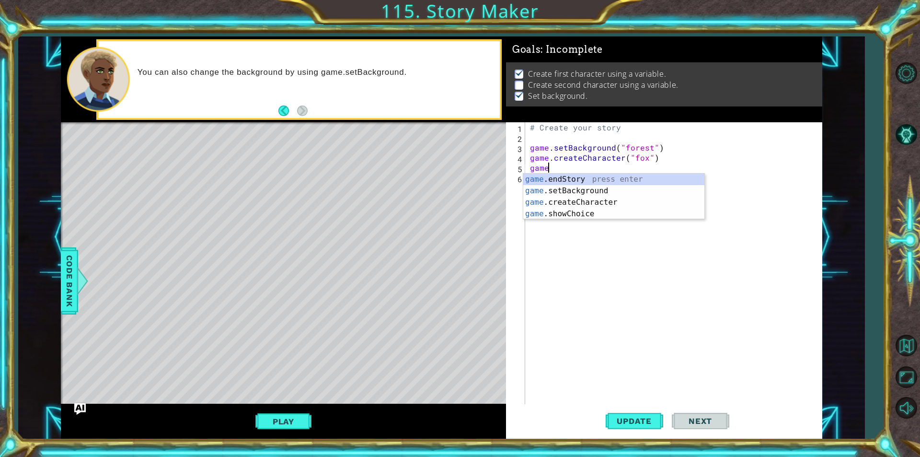
scroll to position [0, 0]
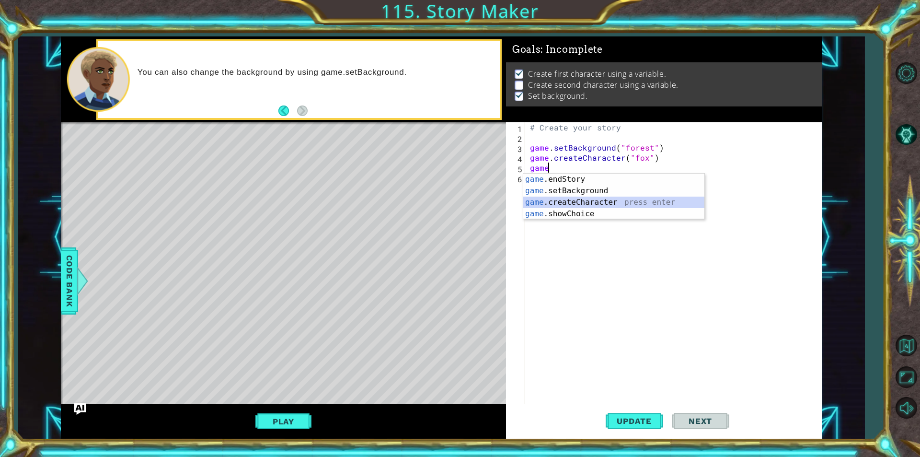
click at [555, 205] on div "game .endStory press enter game .setBackground press enter game .createCharacte…" at bounding box center [613, 207] width 181 height 69
type textarea "game.createCharacter("fox")"
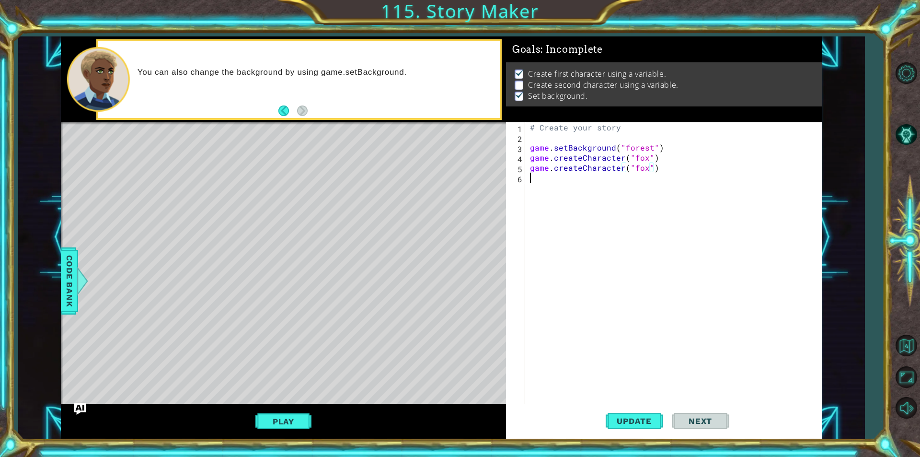
click at [644, 175] on div "# Create your story game . setBackground ( "forest" ) game . createCharacter ( …" at bounding box center [676, 273] width 296 height 302
click at [644, 171] on div "# Create your story game . setBackground ( "forest" ) game . createCharacter ( …" at bounding box center [676, 273] width 296 height 302
click at [636, 168] on div "# Create your story game . setBackground ( "forest" ) game . createCharacter ( …" at bounding box center [676, 273] width 296 height 302
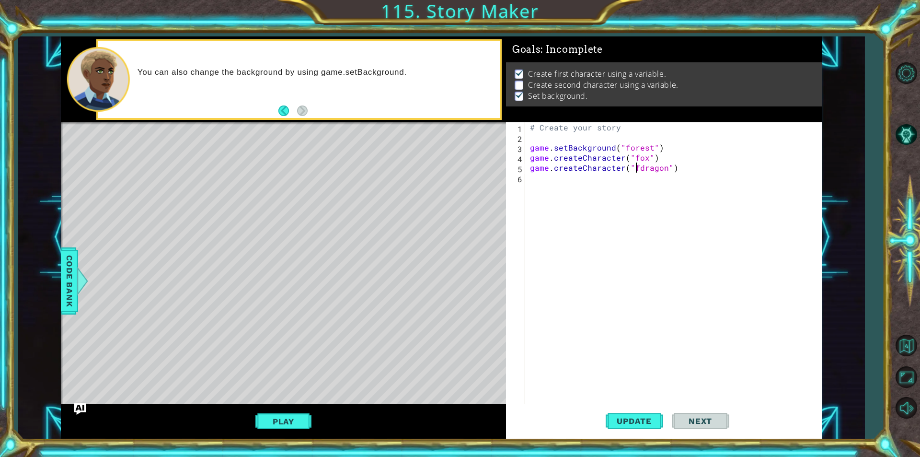
type textarea "game.createCharacter("dragon")"
click at [654, 402] on div "# Create your story game . setBackground ( "forest" ) game . createCharacter ( …" at bounding box center [676, 273] width 296 height 302
click at [654, 411] on button "Update" at bounding box center [635, 421] width 58 height 32
click at [716, 420] on span "Next" at bounding box center [700, 421] width 43 height 10
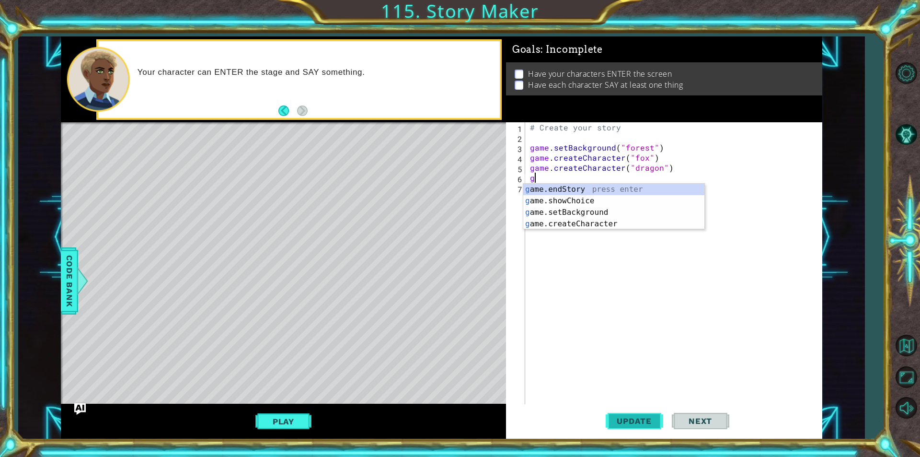
type textarea "g"
click at [638, 436] on button "Update" at bounding box center [635, 421] width 58 height 32
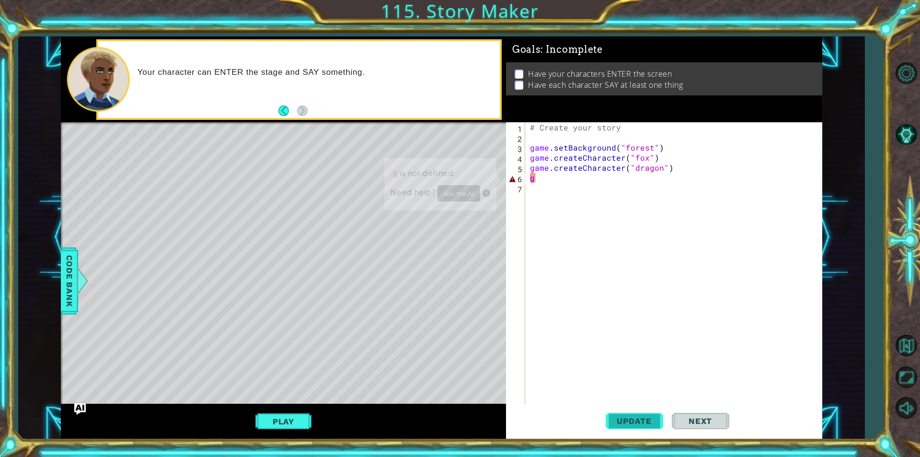
click at [644, 430] on button "Update" at bounding box center [635, 421] width 58 height 32
click at [558, 196] on div "# Create your story game . setBackground ( "forest" ) game . createCharacter ( …" at bounding box center [676, 273] width 296 height 302
click at [565, 179] on div "# Create your story game . setBackground ( "forest" ) game . createCharacter ( …" at bounding box center [676, 273] width 296 height 302
type textarea "e"
click at [71, 294] on span "Code Bank" at bounding box center [69, 281] width 15 height 58
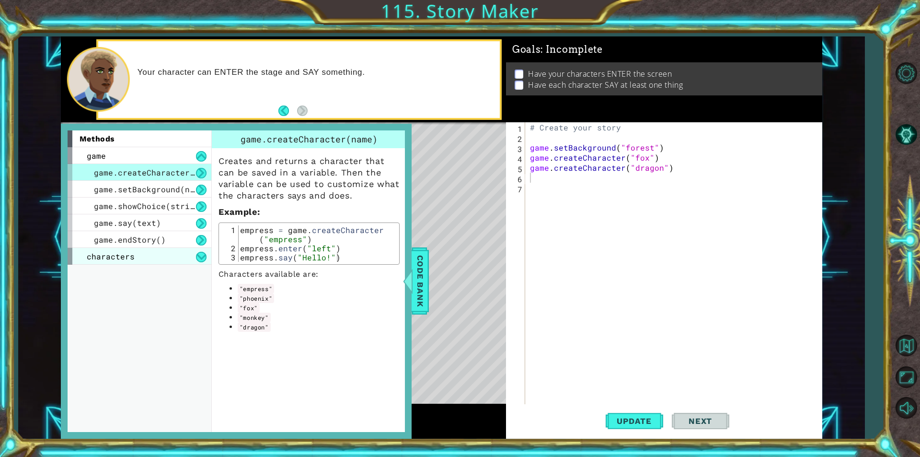
click at [189, 252] on div "characters" at bounding box center [140, 256] width 144 height 17
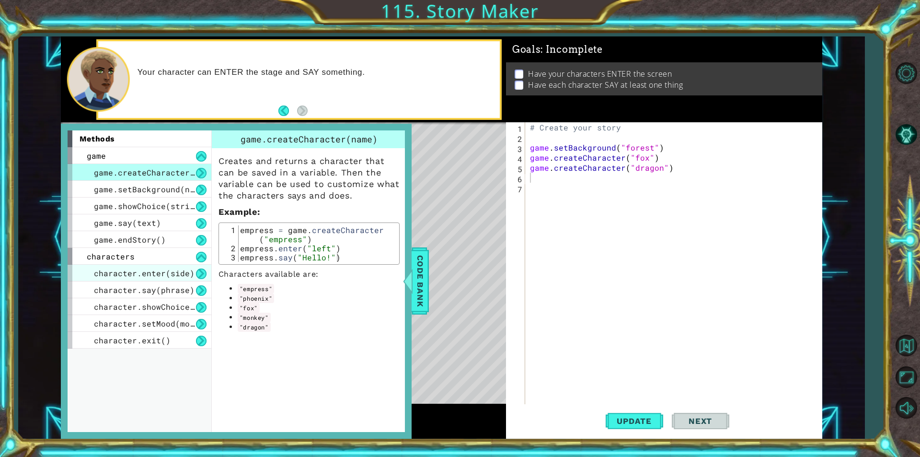
click at [142, 278] on div "character.enter(side)" at bounding box center [140, 273] width 144 height 17
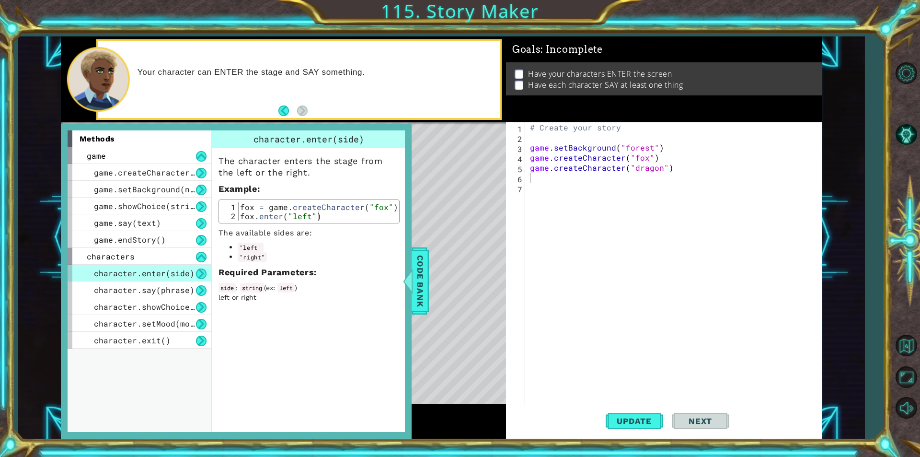
type textarea "game.createCharacter("dragon")"
click at [588, 170] on div "# Create your story game . setBackground ( "forest" ) game . createCharacter ( …" at bounding box center [676, 273] width 296 height 302
click at [578, 187] on div "# Create your story game . setBackground ( "forest" ) game . createCharacter ( …" at bounding box center [676, 273] width 296 height 302
click at [577, 186] on div "# Create your story game . setBackground ( "forest" ) game . createCharacter ( …" at bounding box center [676, 273] width 296 height 302
click at [576, 181] on div "# Create your story game . setBackground ( "forest" ) game . createCharacter ( …" at bounding box center [676, 273] width 296 height 302
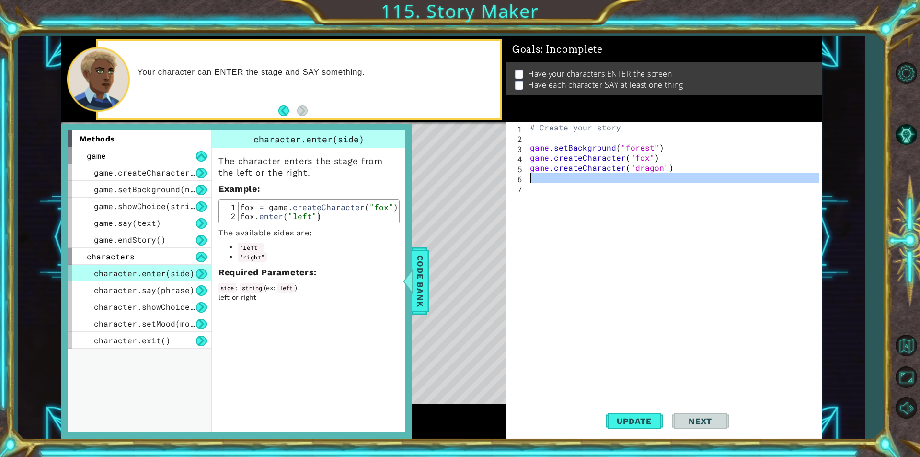
click at [575, 176] on div "# Create your story game . setBackground ( "forest" ) game . createCharacter ( …" at bounding box center [673, 263] width 291 height 282
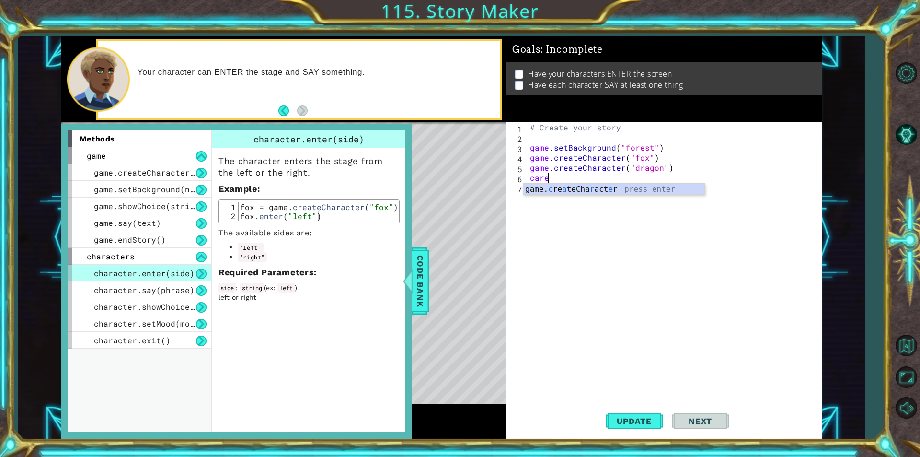
type textarea "carec"
